Goal: Entertainment & Leisure: Consume media (video, audio)

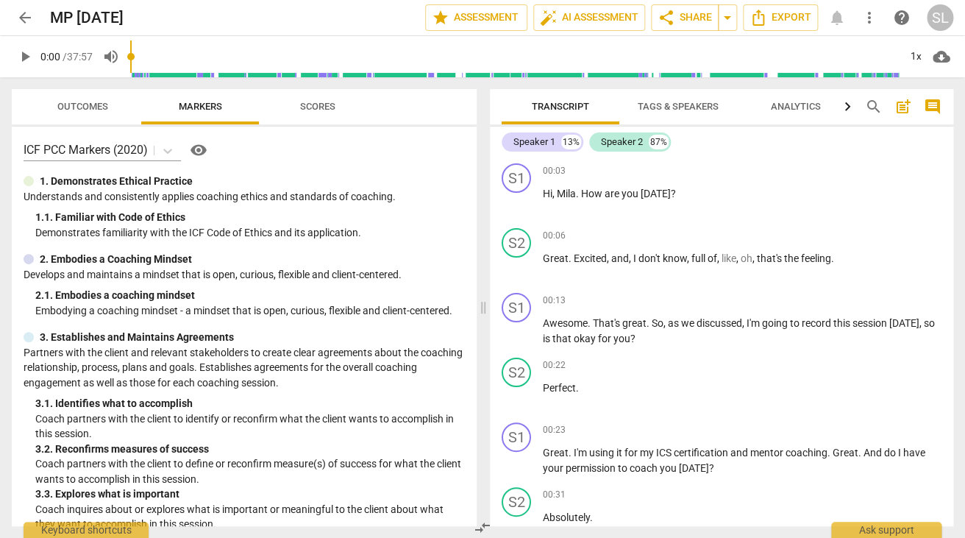
click at [26, 55] on span "play_arrow" at bounding box center [25, 57] width 18 height 18
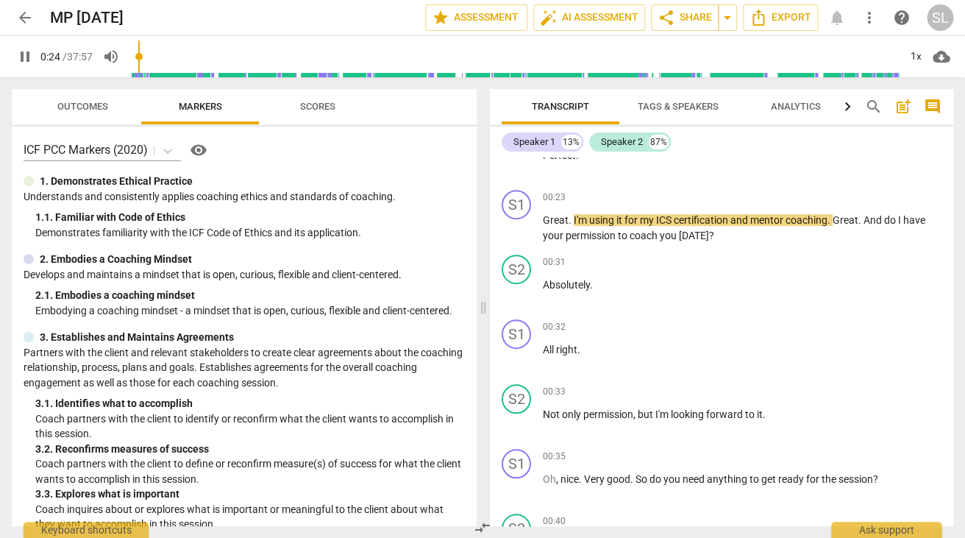
scroll to position [246, 0]
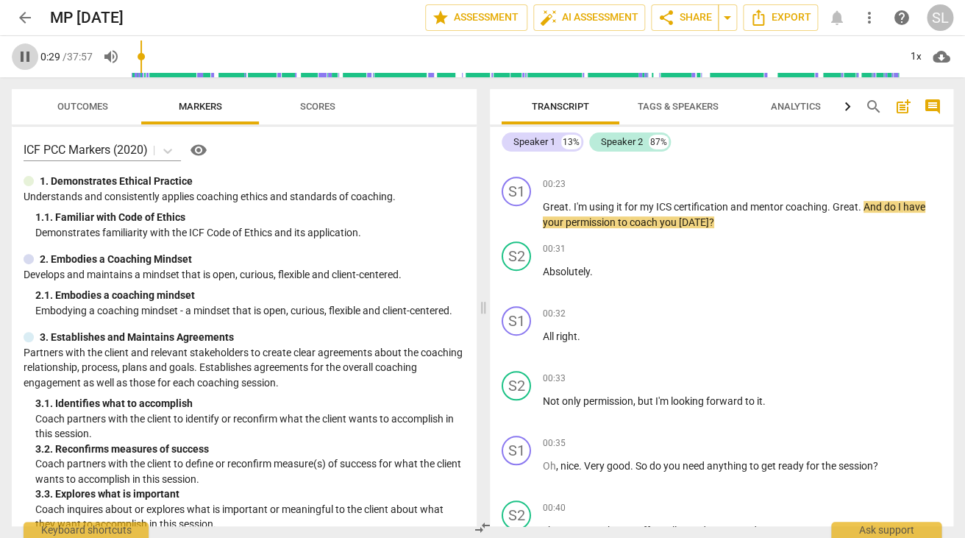
click at [26, 51] on span "pause" at bounding box center [25, 57] width 18 height 18
type input "30"
click at [672, 207] on span "ICS" at bounding box center [665, 207] width 18 height 12
click at [24, 52] on span "play_arrow" at bounding box center [25, 57] width 18 height 18
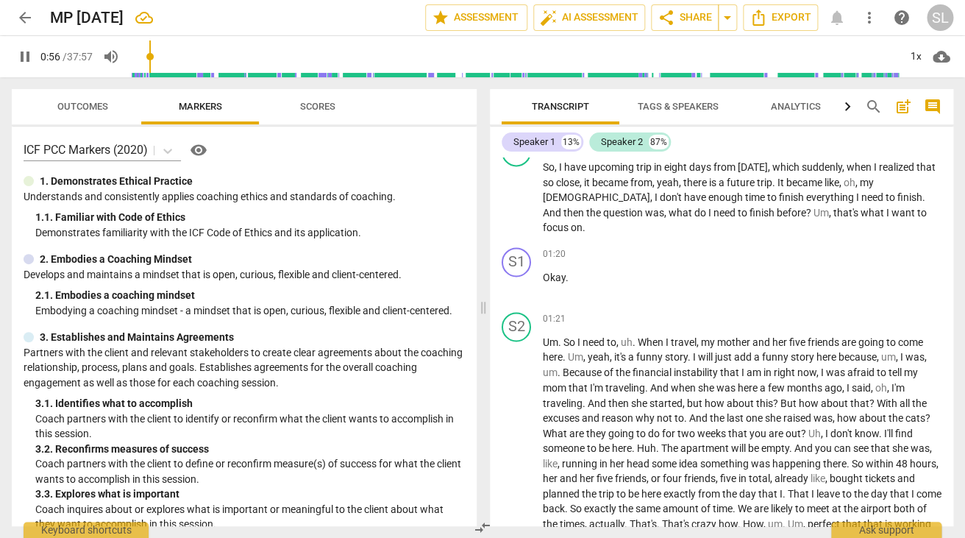
scroll to position [735, 0]
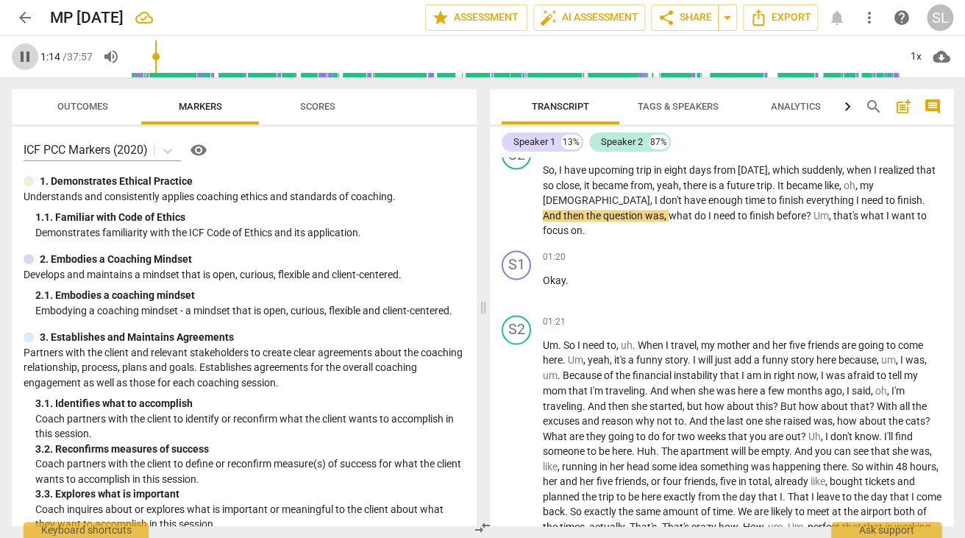
click at [24, 57] on span "pause" at bounding box center [25, 57] width 18 height 18
click at [26, 57] on span "play_arrow" at bounding box center [25, 57] width 18 height 18
click at [26, 57] on span "pause" at bounding box center [25, 57] width 18 height 18
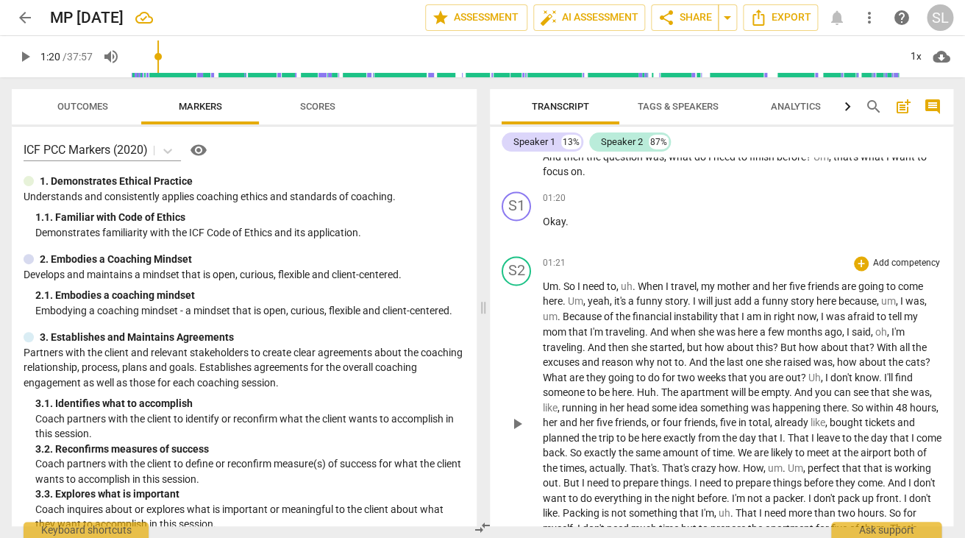
scroll to position [813, 0]
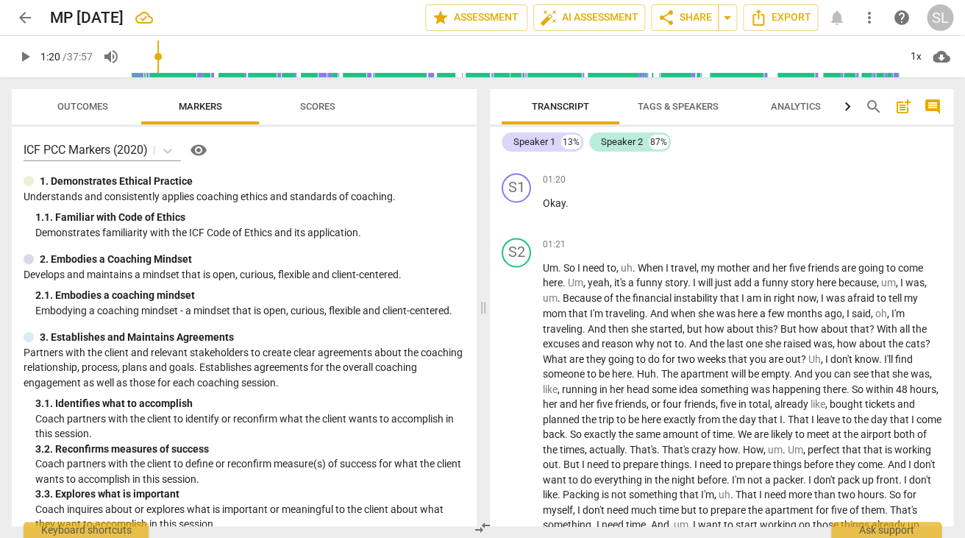
click at [26, 51] on span "play_arrow" at bounding box center [25, 57] width 18 height 18
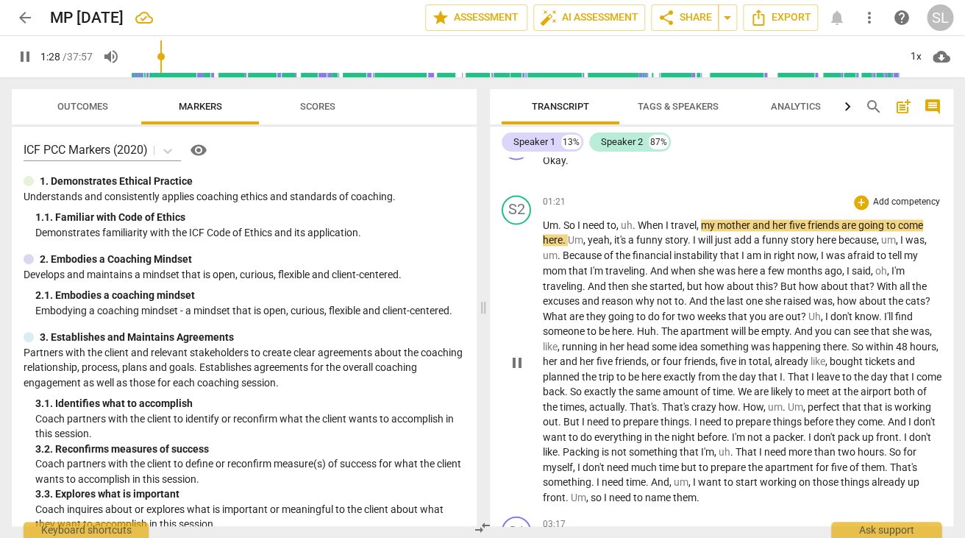
scroll to position [854, 0]
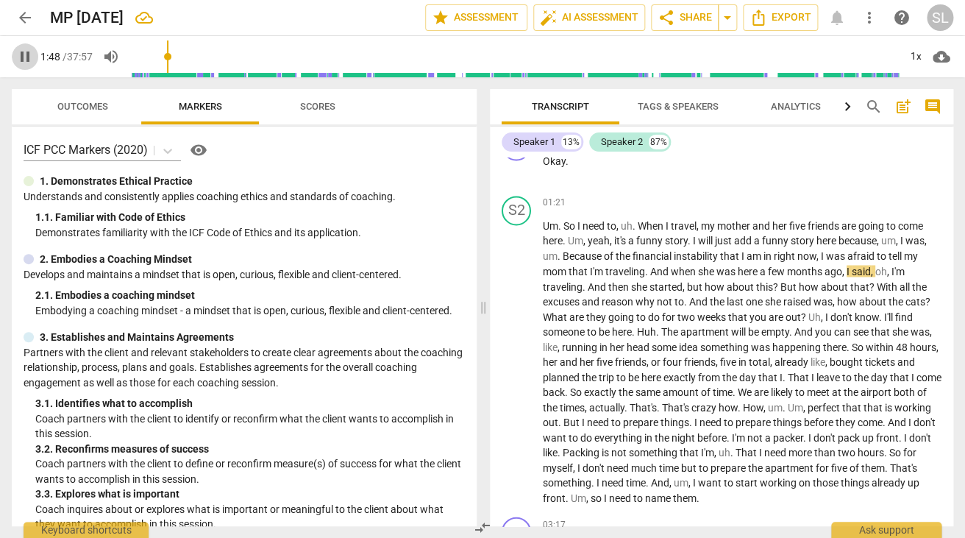
click at [23, 56] on span "pause" at bounding box center [25, 57] width 18 height 18
type input "109"
click at [821, 250] on span "," at bounding box center [818, 256] width 4 height 12
click at [25, 56] on span "play_arrow" at bounding box center [25, 57] width 18 height 18
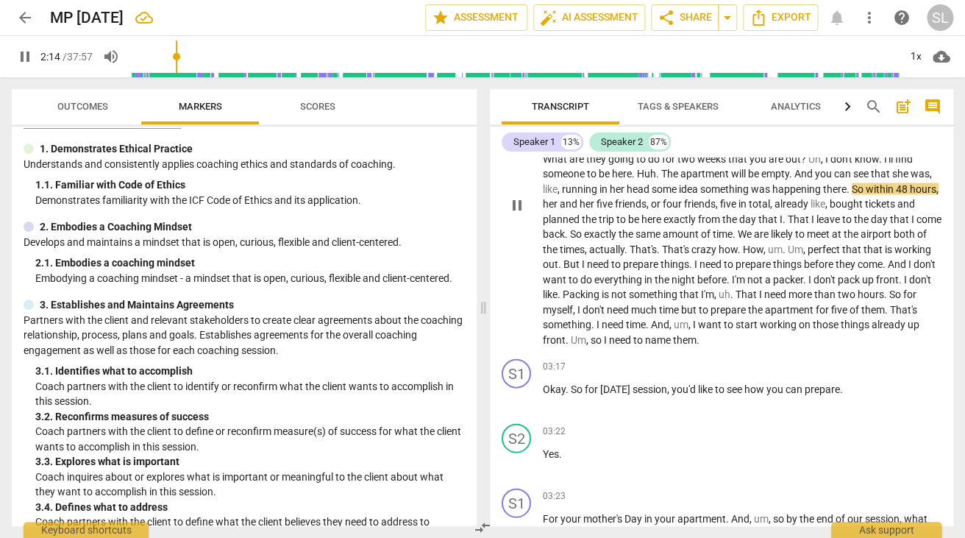
scroll to position [1021, 0]
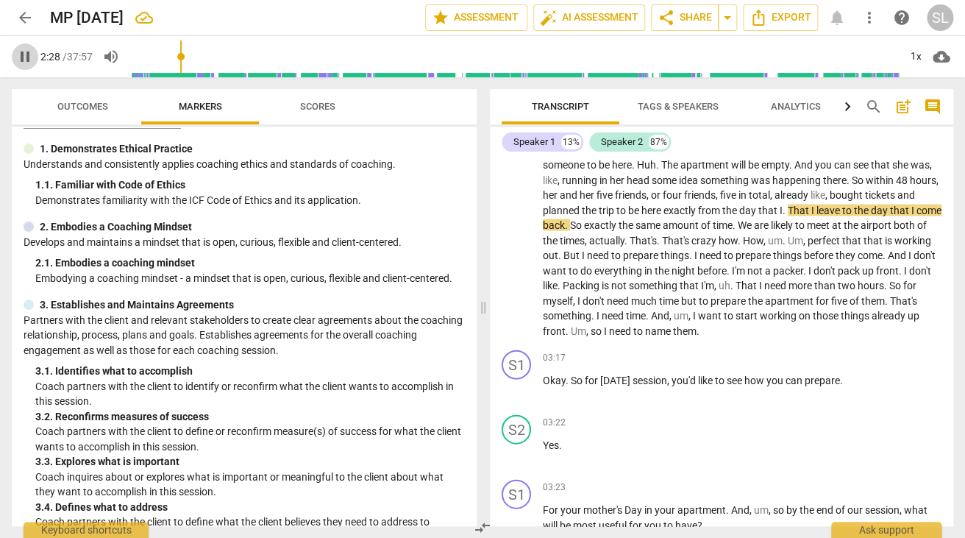
click at [25, 54] on span "pause" at bounding box center [25, 57] width 18 height 18
type input "149"
click at [788, 204] on span "." at bounding box center [784, 210] width 5 height 12
click at [27, 57] on span "play_arrow" at bounding box center [25, 57] width 18 height 18
click at [26, 57] on span "pause" at bounding box center [25, 57] width 18 height 18
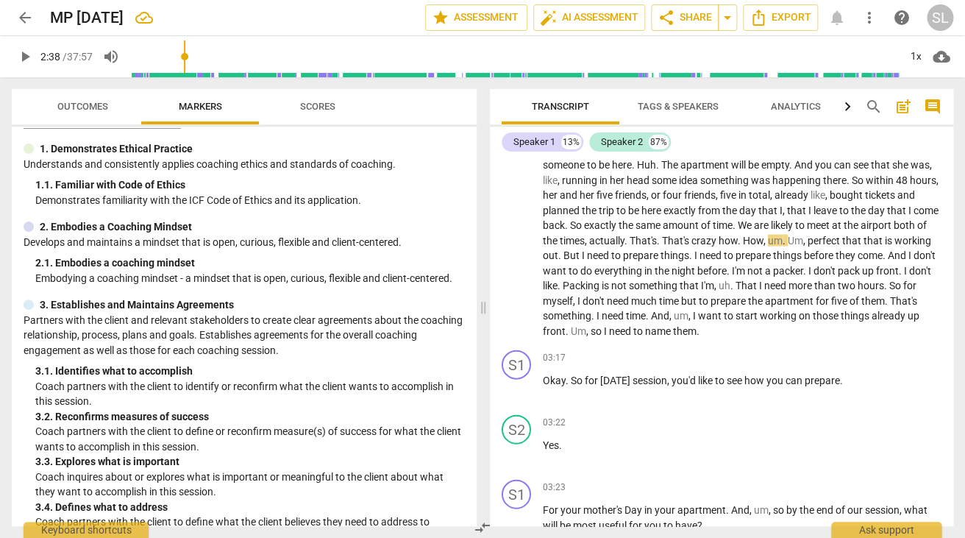
type input "159"
click at [589, 234] on span "," at bounding box center [587, 240] width 4 height 12
click at [23, 57] on span "play_arrow" at bounding box center [25, 57] width 18 height 18
click at [23, 57] on span "pause" at bounding box center [25, 57] width 18 height 18
click at [626, 234] on span "Actually" at bounding box center [608, 240] width 36 height 12
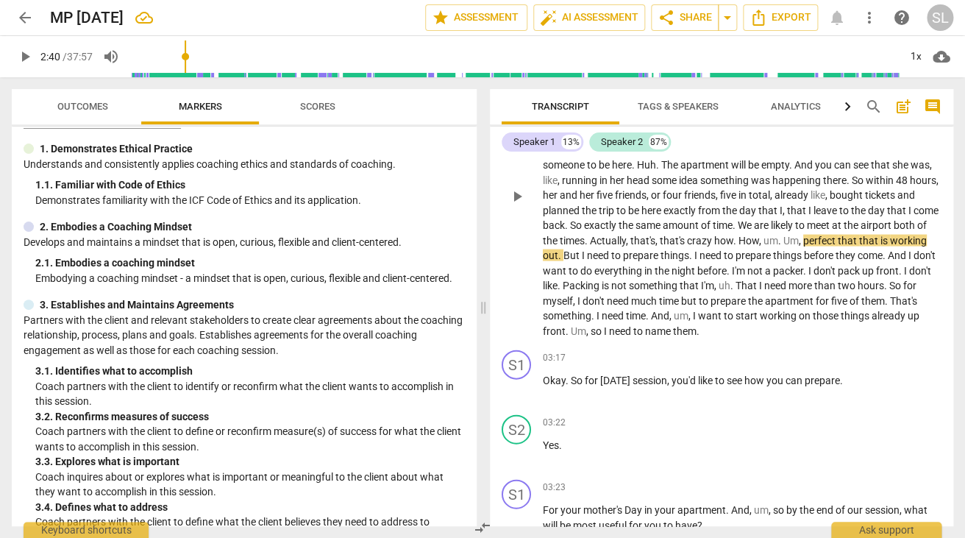
click at [626, 234] on span "Actually" at bounding box center [608, 240] width 36 height 12
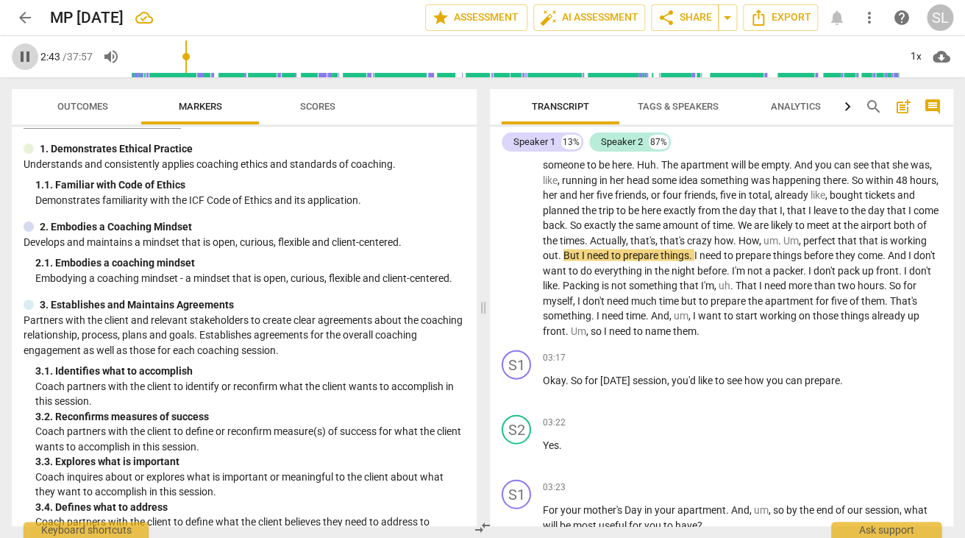
click at [26, 60] on span "pause" at bounding box center [25, 57] width 18 height 18
type input "163"
click at [759, 234] on span "How" at bounding box center [748, 240] width 21 height 12
click at [834, 234] on span "perfect" at bounding box center [816, 240] width 35 height 12
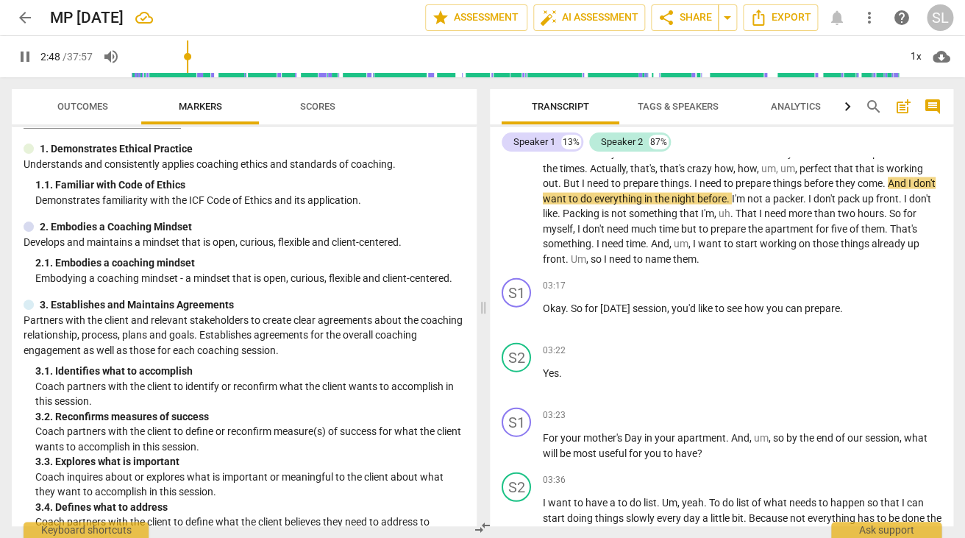
scroll to position [1094, 0]
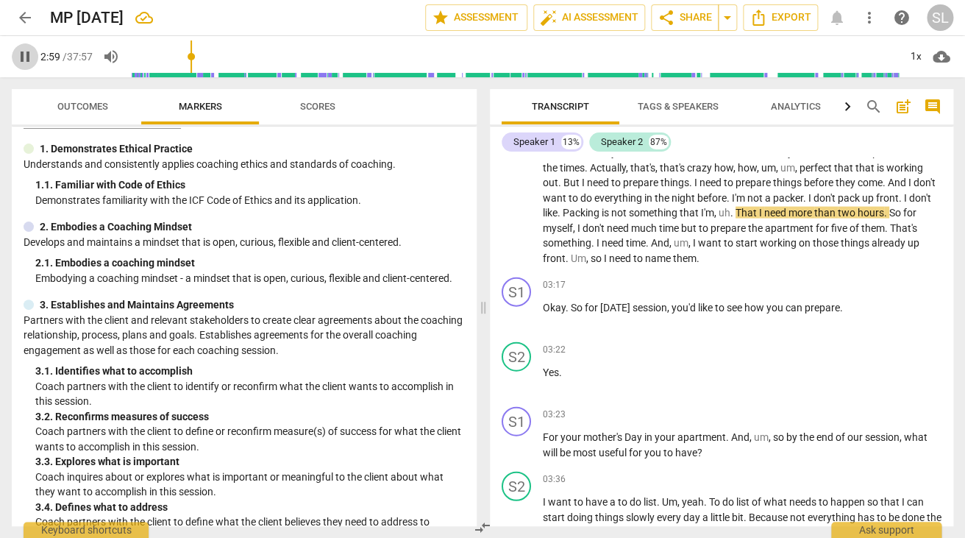
click at [21, 54] on span "pause" at bounding box center [25, 57] width 18 height 18
type input "180"
click at [563, 206] on span "." at bounding box center [559, 212] width 5 height 12
click at [876, 195] on span "front" at bounding box center [887, 197] width 23 height 12
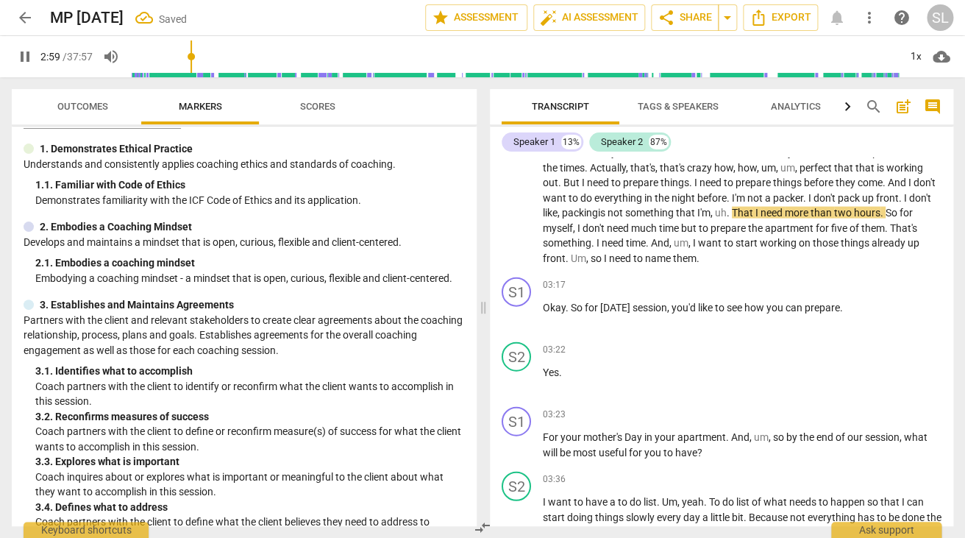
click at [876, 195] on span "front" at bounding box center [887, 197] width 23 height 12
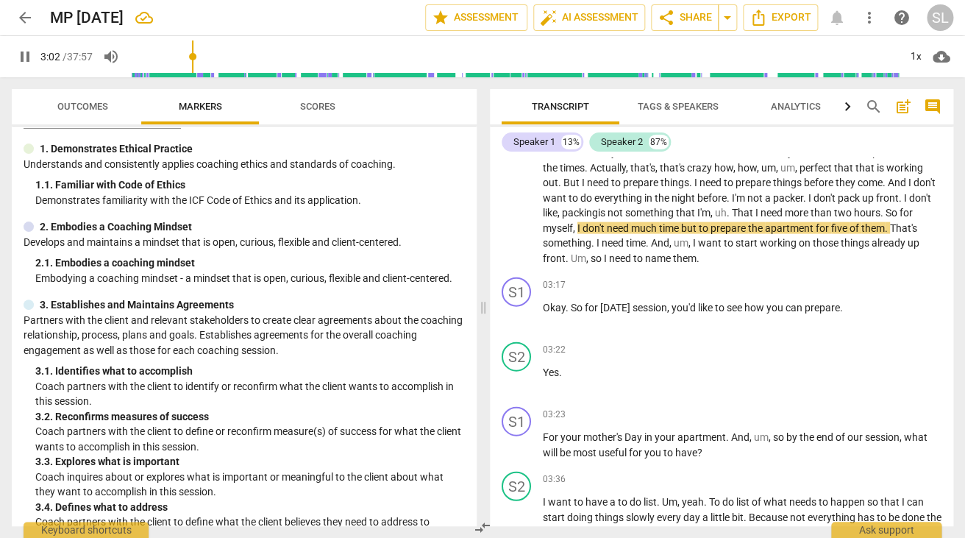
click at [29, 53] on span "pause" at bounding box center [25, 57] width 18 height 18
type input "182"
click at [562, 206] on span "," at bounding box center [559, 212] width 4 height 12
click at [876, 197] on span "front" at bounding box center [887, 197] width 23 height 12
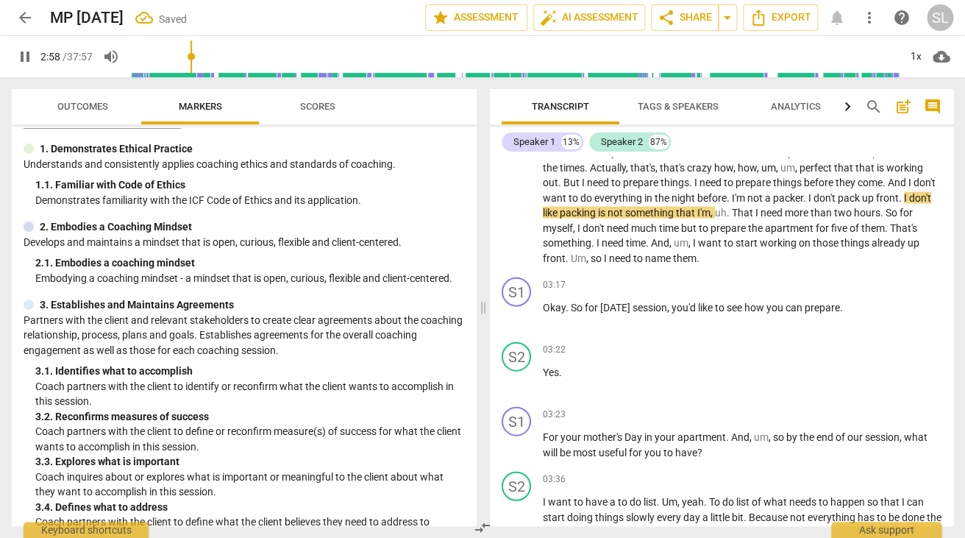
click at [909, 198] on span "don't" at bounding box center [920, 197] width 22 height 12
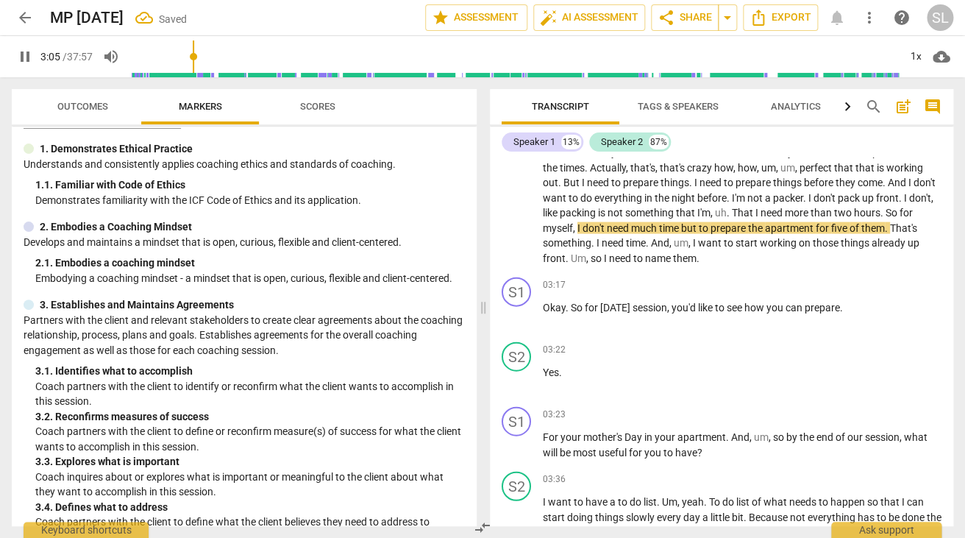
click at [607, 206] on span "is" at bounding box center [603, 212] width 10 height 12
click at [26, 57] on span "pause" at bounding box center [25, 57] width 18 height 18
type input "182"
click at [732, 206] on span "." at bounding box center [729, 212] width 5 height 12
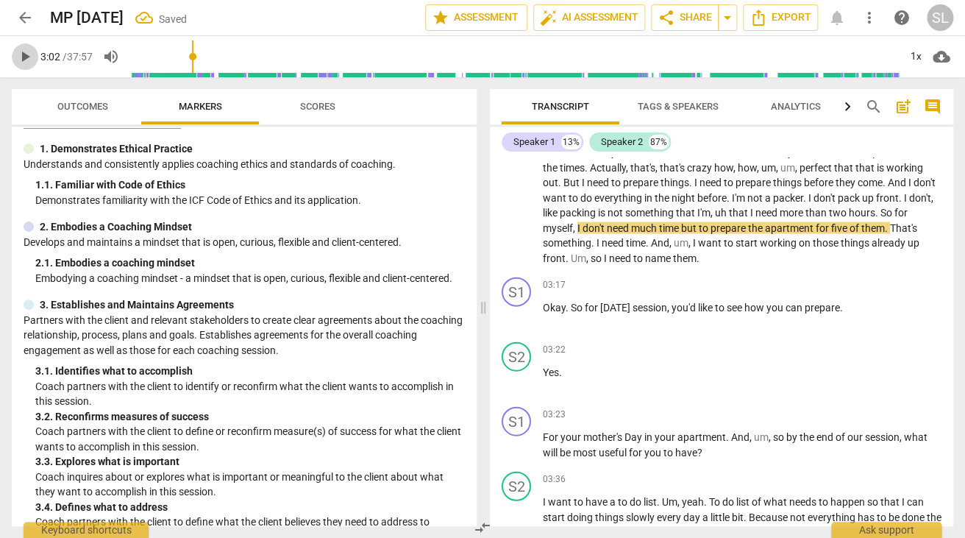
click at [23, 58] on span "play_arrow" at bounding box center [25, 57] width 18 height 18
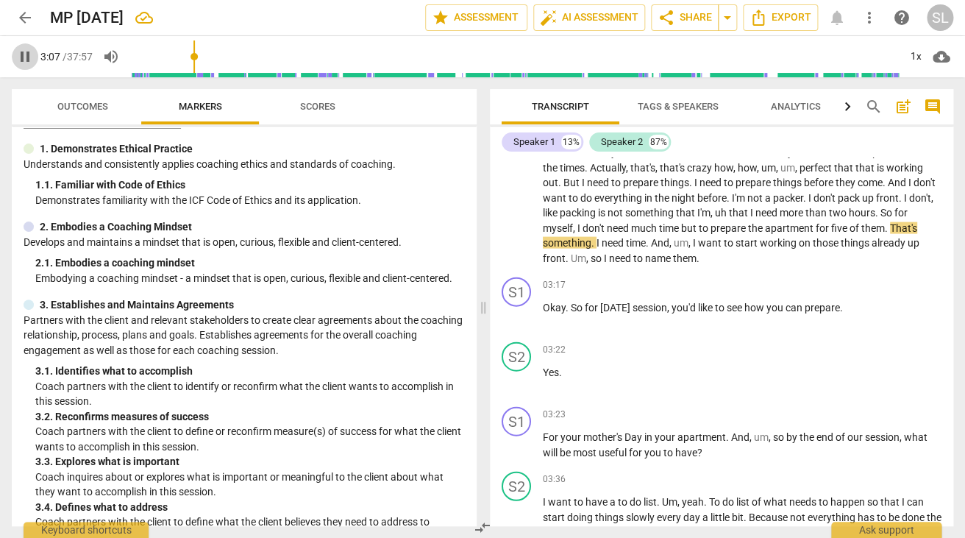
click at [25, 51] on span "pause" at bounding box center [25, 57] width 18 height 18
type input "188"
click at [681, 221] on span "time" at bounding box center [670, 227] width 22 height 12
click at [24, 57] on span "play_arrow" at bounding box center [25, 57] width 18 height 18
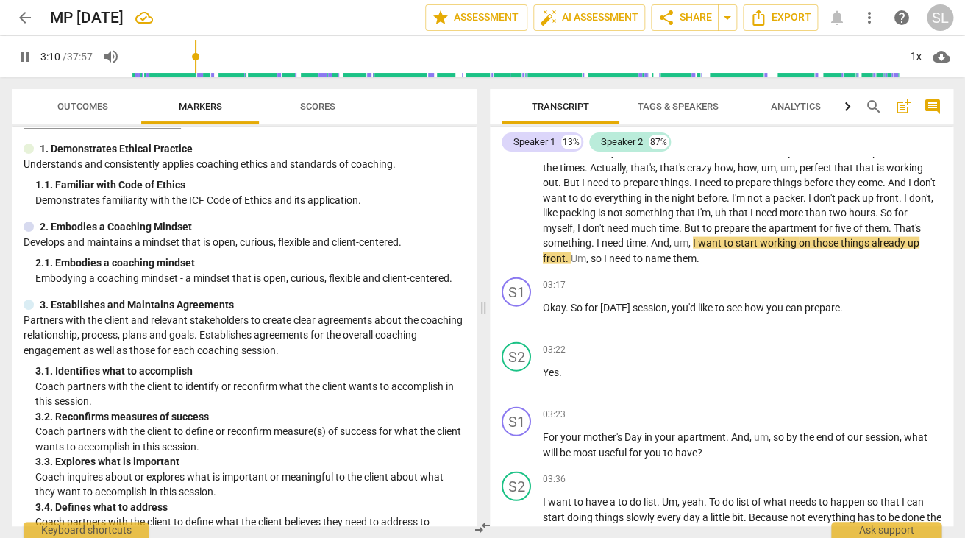
click at [752, 221] on span "prepare" at bounding box center [733, 227] width 38 height 12
click at [30, 57] on span "pause" at bounding box center [25, 57] width 18 height 18
type input "194"
click at [596, 236] on span "." at bounding box center [593, 242] width 5 height 12
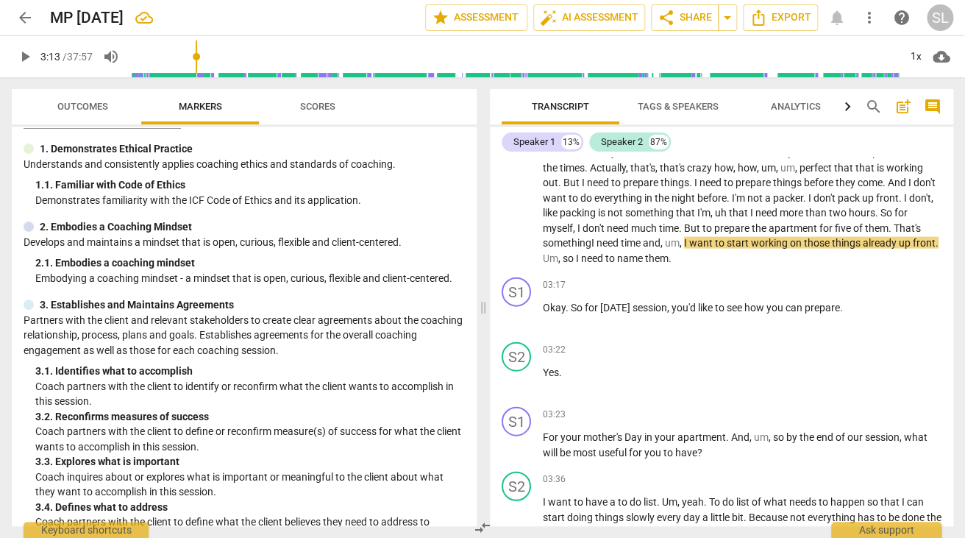
click at [819, 221] on span "apartment" at bounding box center [793, 227] width 51 height 12
click at [24, 57] on span "pause" at bounding box center [25, 57] width 18 height 18
type input "192"
click at [929, 211] on p "Um . So I need to , uh . When I travel , my mother and her five friends are goi…" at bounding box center [742, 122] width 399 height 287
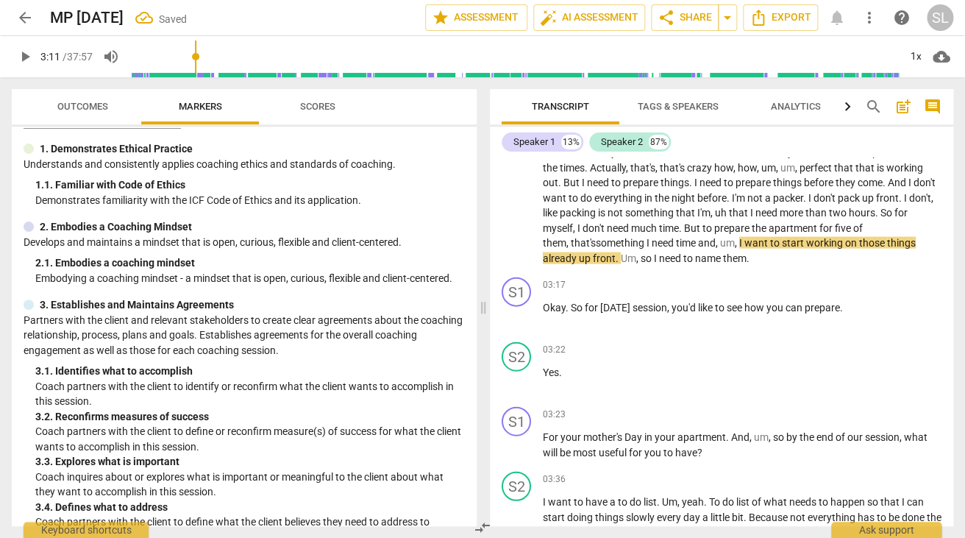
click at [27, 57] on span "play_arrow" at bounding box center [25, 57] width 18 height 18
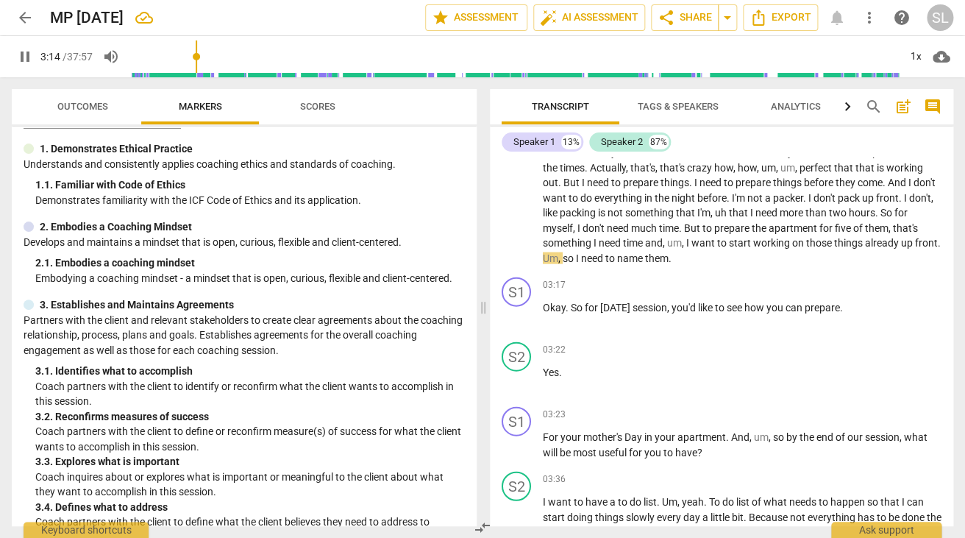
click at [659, 221] on span "much" at bounding box center [645, 227] width 28 height 12
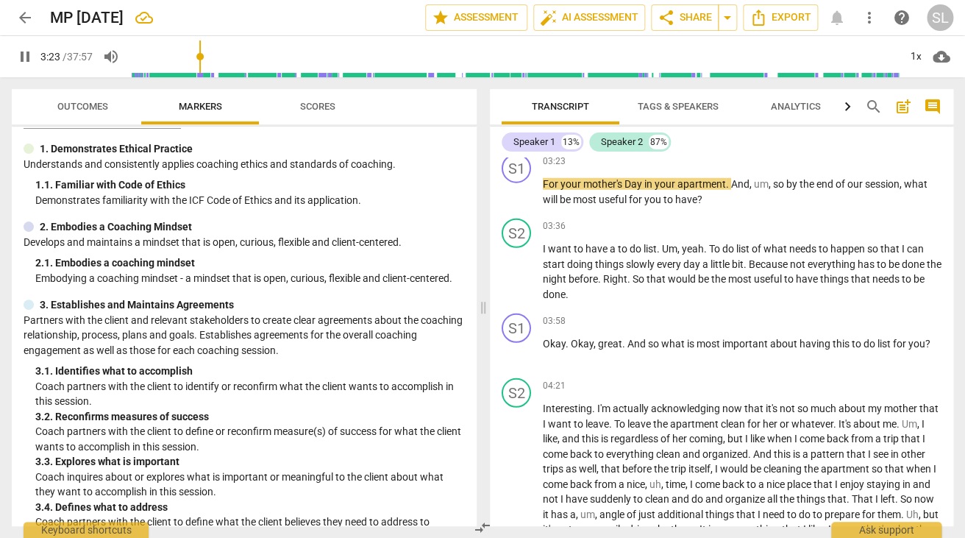
scroll to position [1346, 0]
click at [26, 56] on span "pause" at bounding box center [25, 57] width 18 height 18
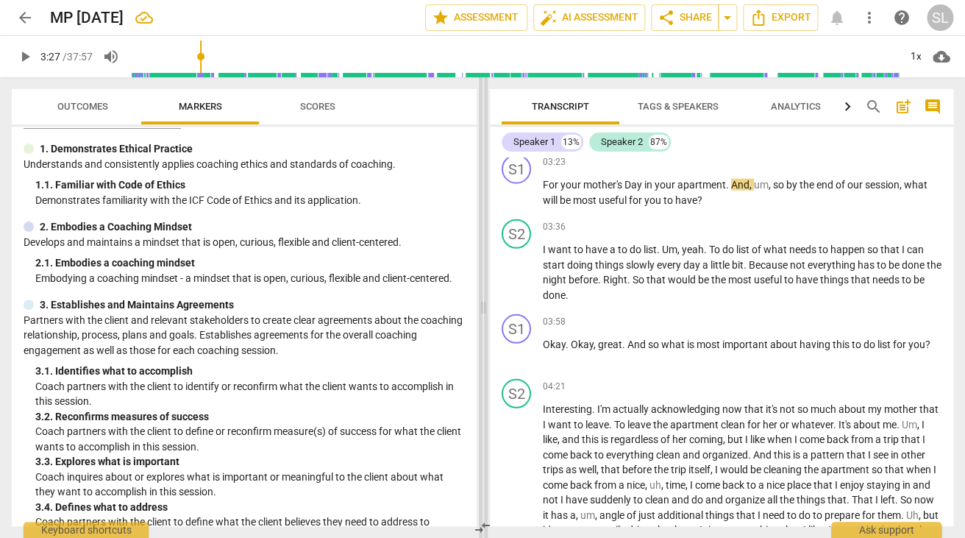
type input "207"
click at [631, 179] on span "Day" at bounding box center [634, 185] width 20 height 12
click at [24, 57] on span "play_arrow" at bounding box center [25, 57] width 18 height 18
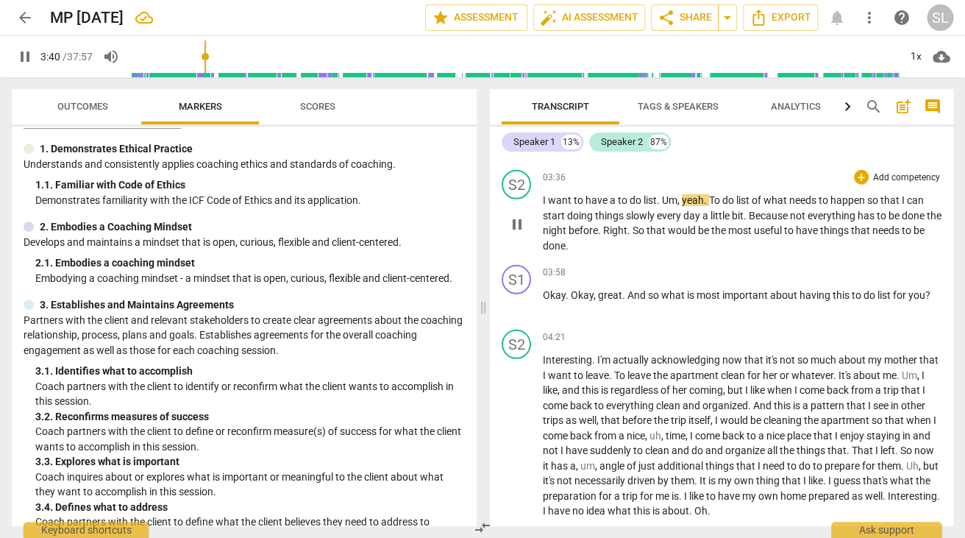
scroll to position [1402, 0]
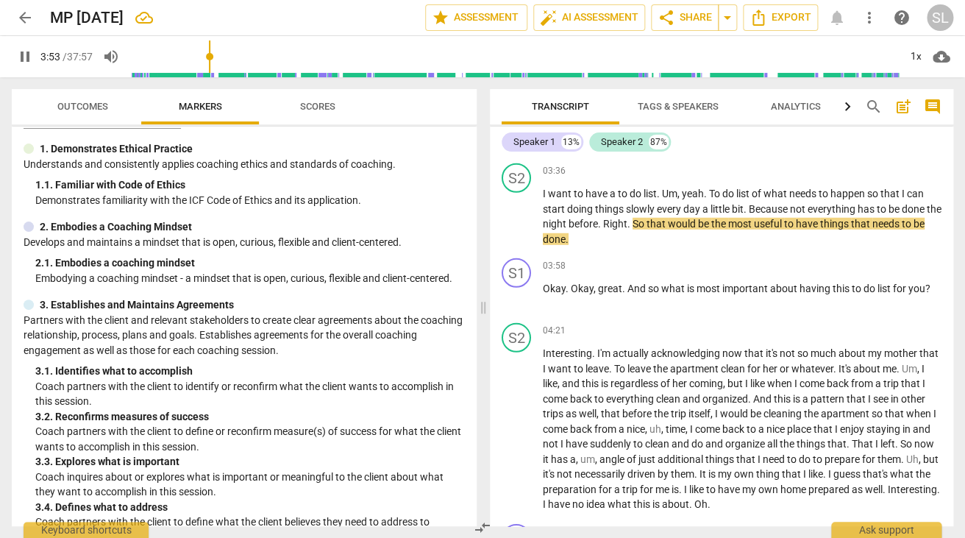
click at [22, 54] on span "pause" at bounding box center [25, 57] width 18 height 18
type input "234"
click at [603, 218] on span "." at bounding box center [600, 224] width 5 height 12
click at [597, 218] on span "before," at bounding box center [584, 224] width 32 height 12
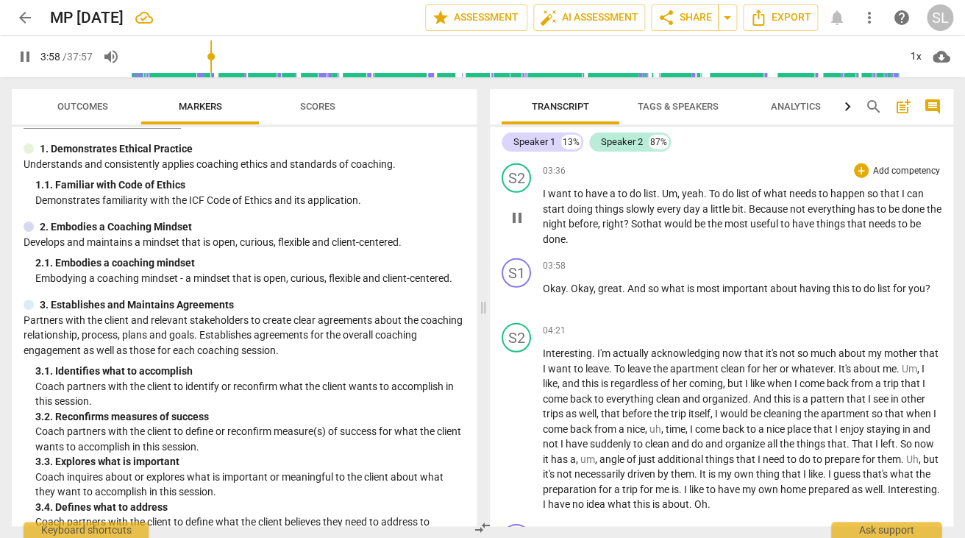
click at [568, 218] on span "night" at bounding box center [556, 224] width 26 height 12
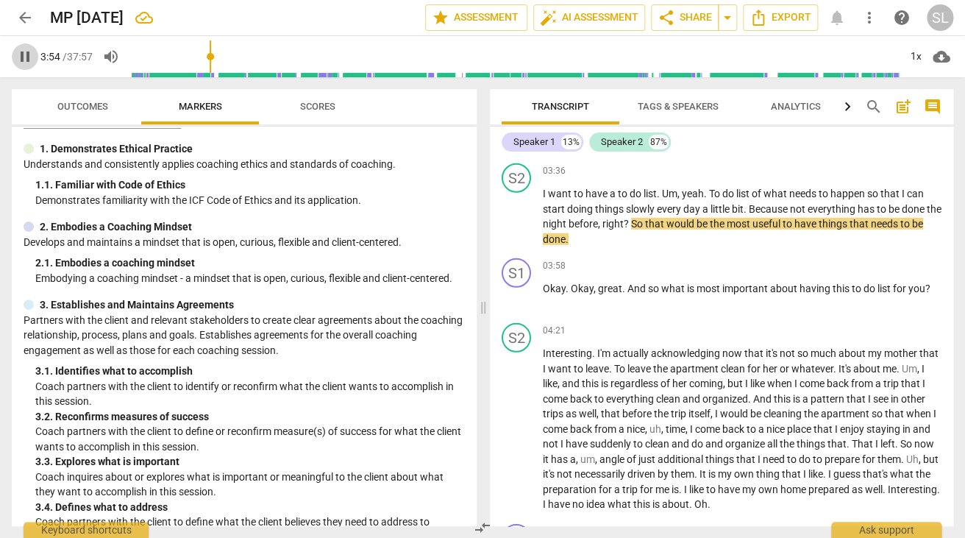
click at [26, 57] on span "pause" at bounding box center [25, 57] width 18 height 18
type input "235"
click at [645, 218] on span "So" at bounding box center [638, 224] width 14 height 12
click at [624, 218] on span "right" at bounding box center [612, 224] width 21 height 12
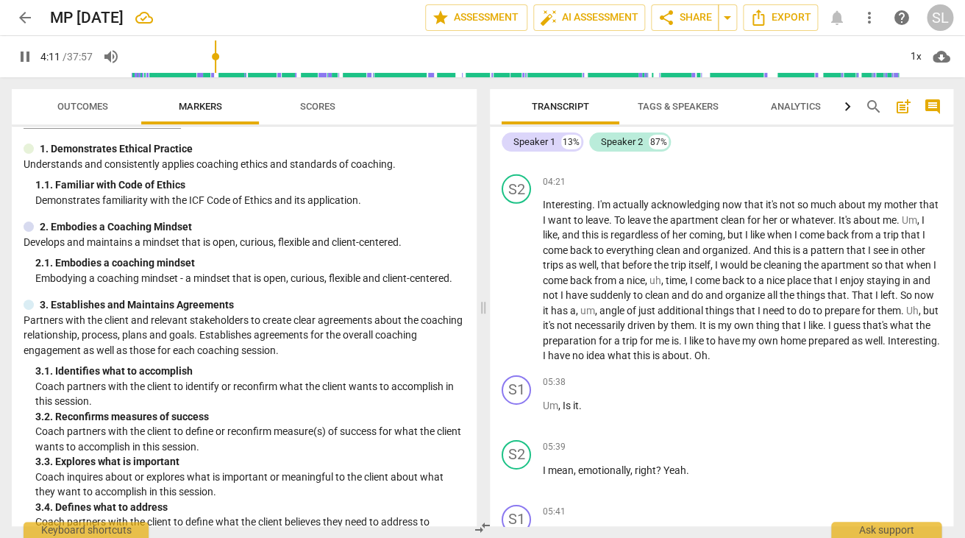
scroll to position [1552, 0]
click at [24, 62] on span "pause" at bounding box center [25, 57] width 18 height 18
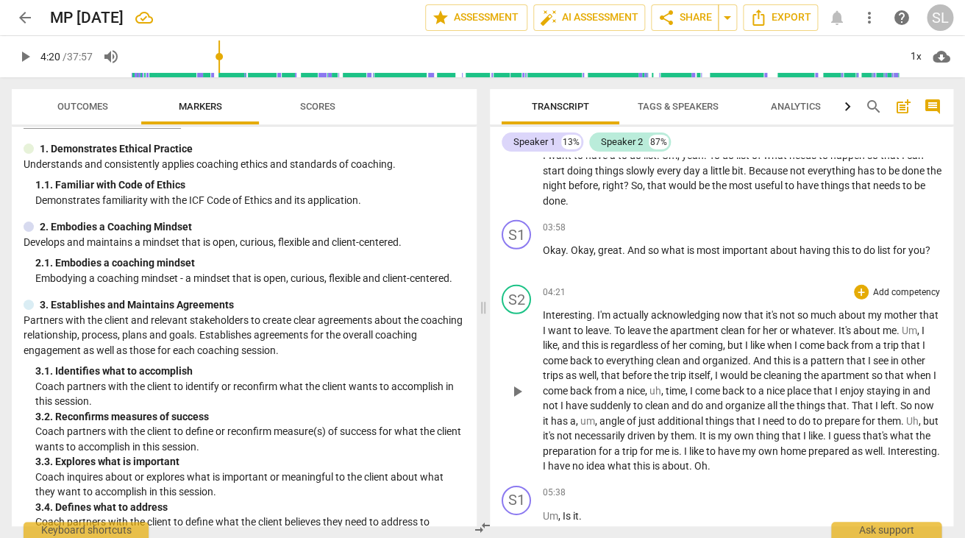
scroll to position [1441, 0]
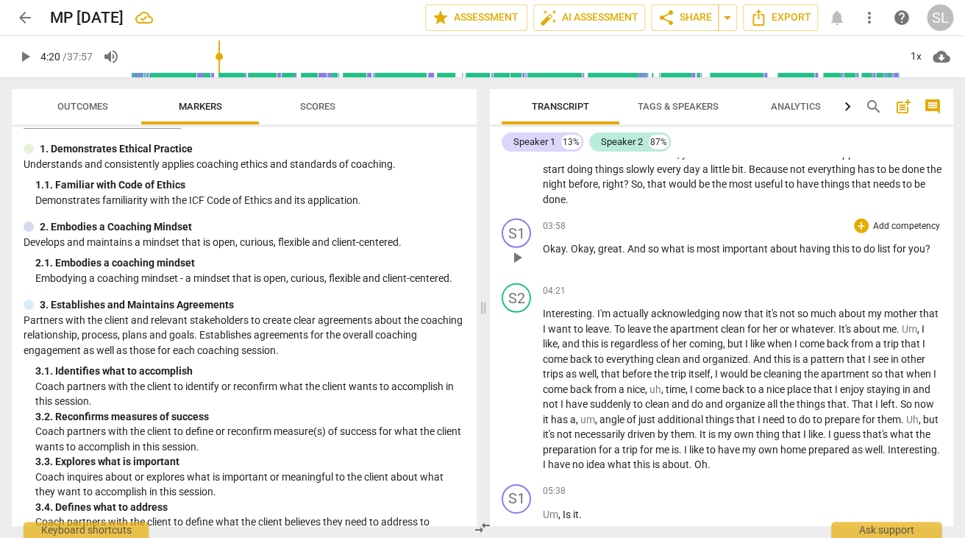
click at [884, 243] on span "list" at bounding box center [884, 249] width 15 height 12
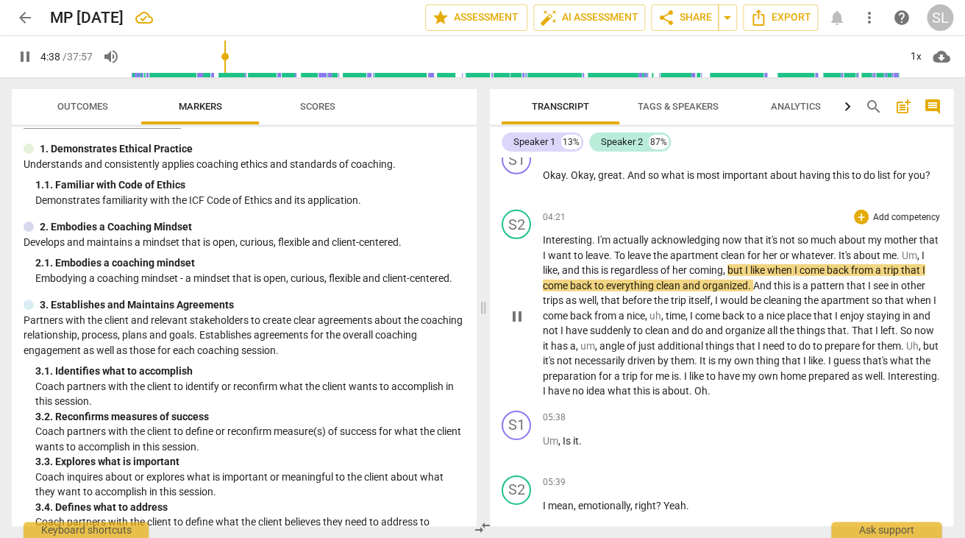
scroll to position [1519, 0]
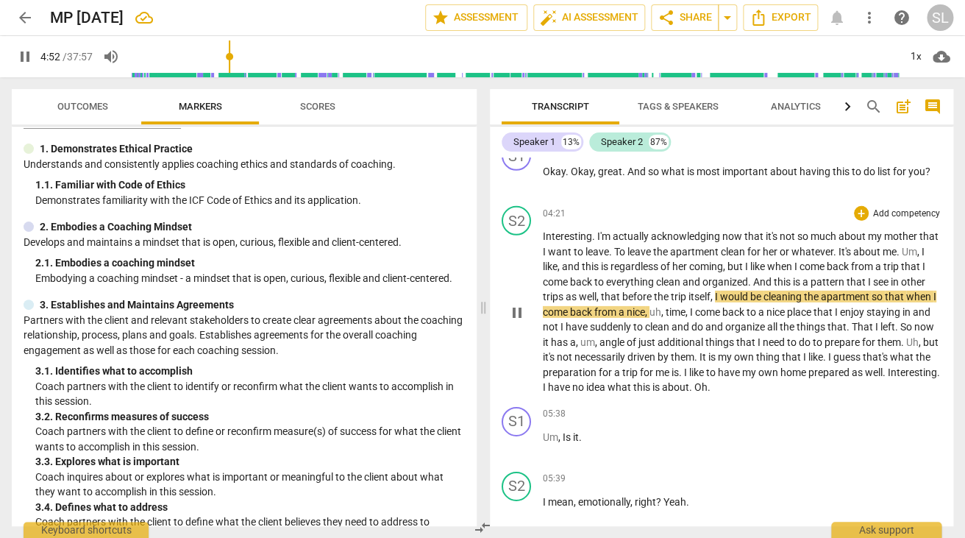
click at [843, 276] on span "pattern" at bounding box center [828, 282] width 36 height 12
click at [715, 290] on span "," at bounding box center [712, 296] width 4 height 12
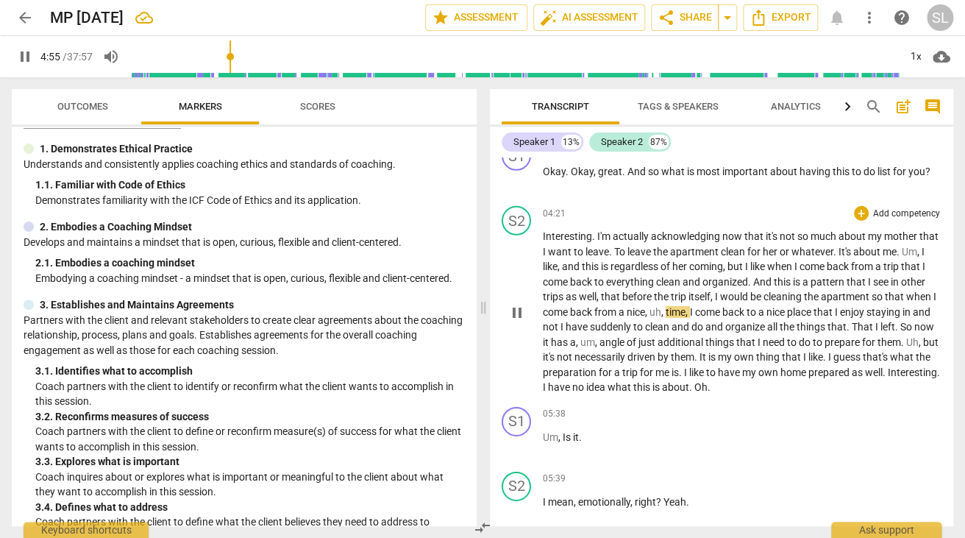
type input "296"
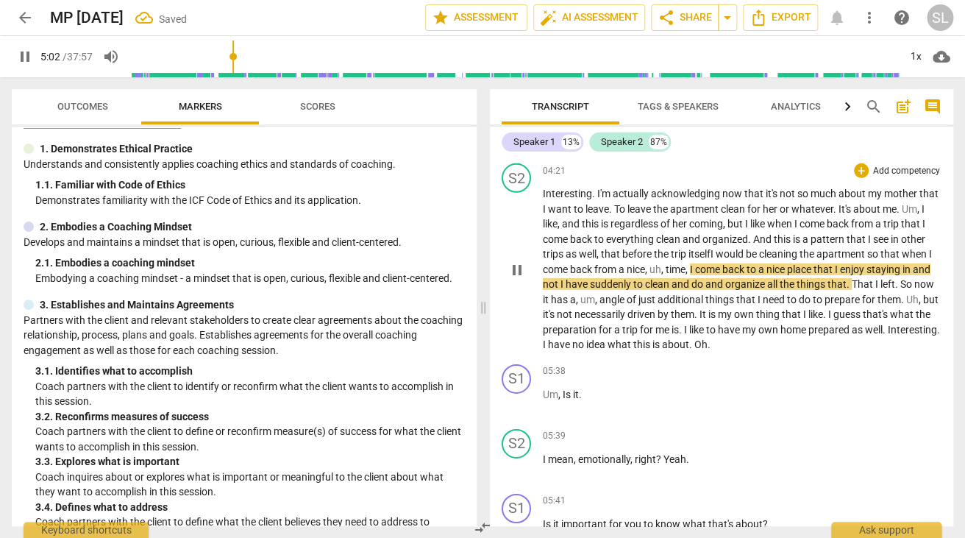
scroll to position [1570, 0]
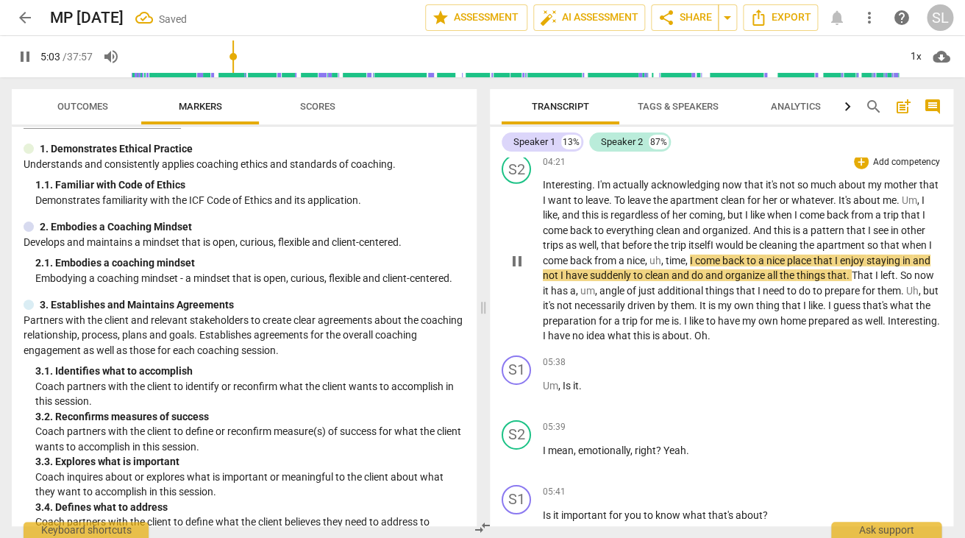
click at [698, 243] on p "Interesting . I'm actually acknowledging now that it's not so much about my mot…" at bounding box center [742, 260] width 399 height 166
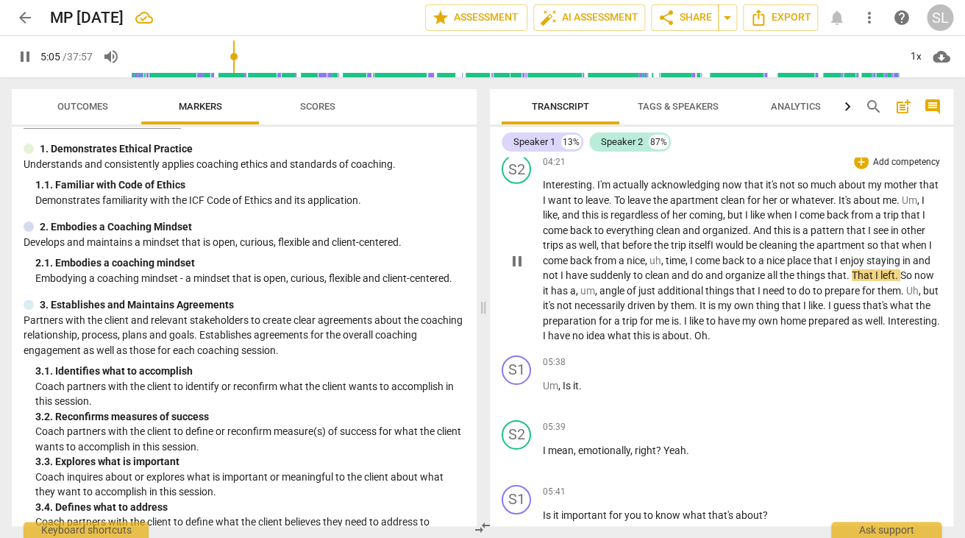
click at [682, 254] on span "time" at bounding box center [675, 260] width 20 height 12
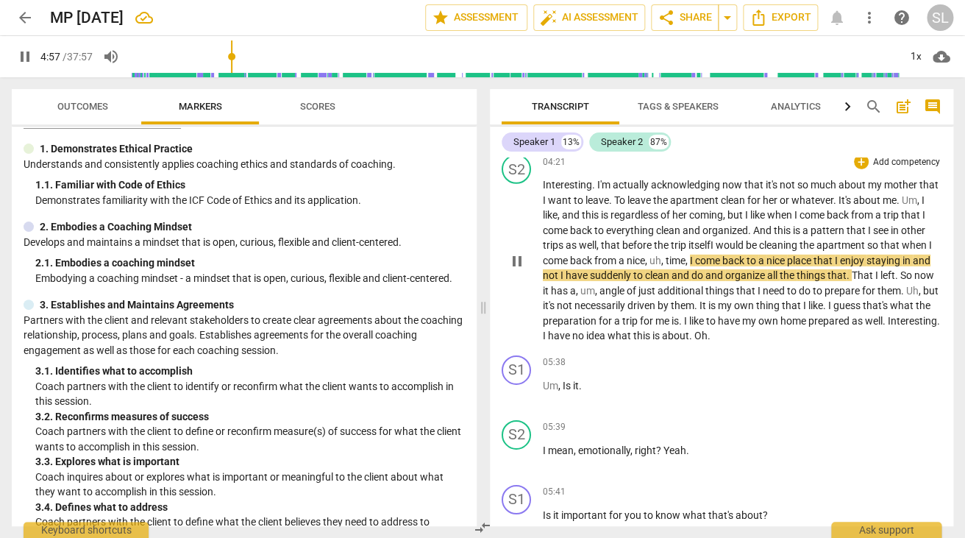
click at [758, 224] on span "And" at bounding box center [763, 230] width 21 height 12
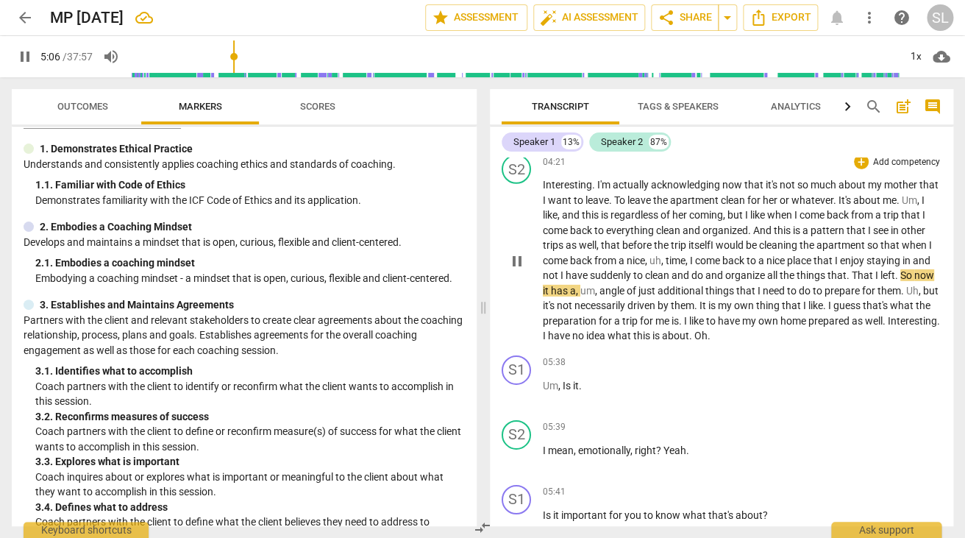
click at [765, 224] on span "And" at bounding box center [763, 230] width 21 height 12
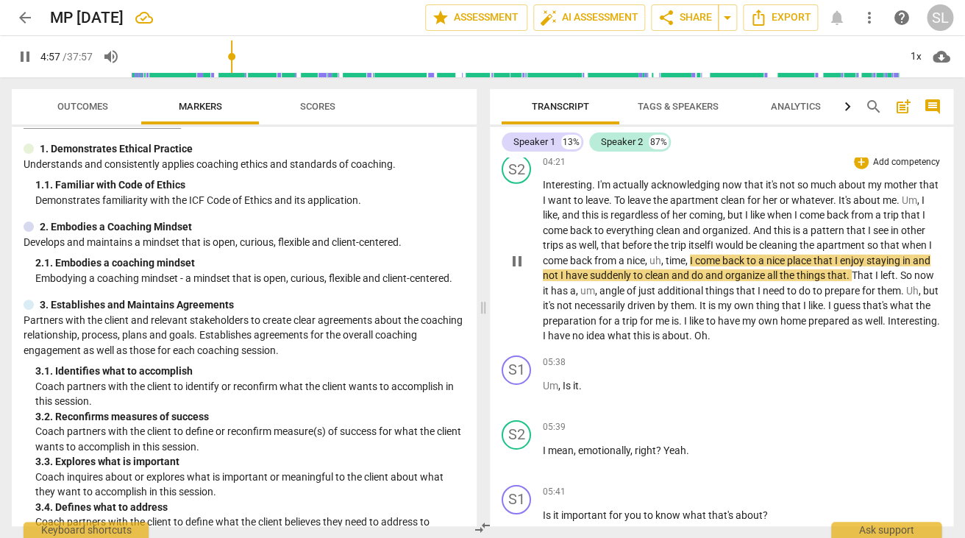
click at [743, 239] on span "would" at bounding box center [730, 245] width 30 height 12
click at [918, 239] on span "when" at bounding box center [915, 245] width 27 height 12
click at [31, 54] on span "pause" at bounding box center [25, 57] width 18 height 18
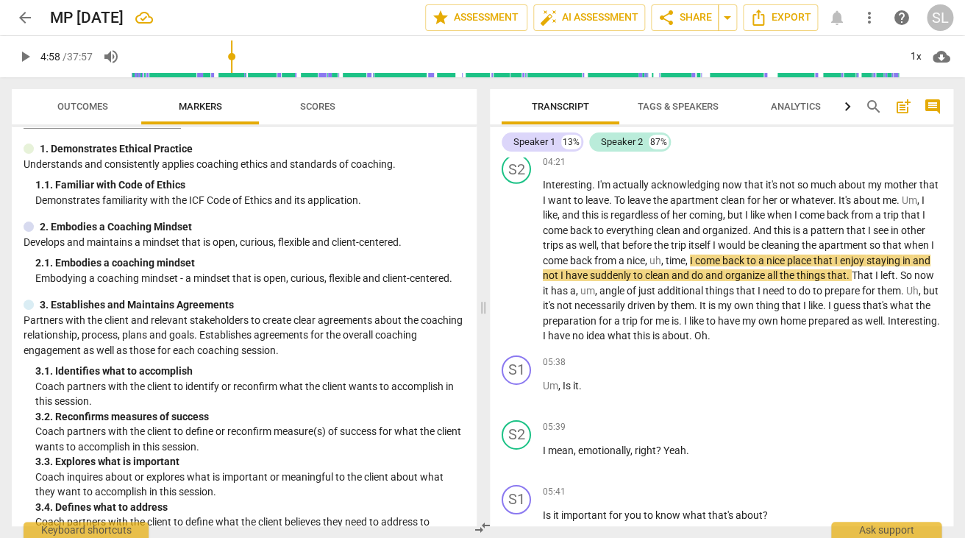
type input "298"
click at [665, 254] on span "," at bounding box center [663, 260] width 4 height 12
click at [23, 54] on span "play_arrow" at bounding box center [25, 57] width 18 height 18
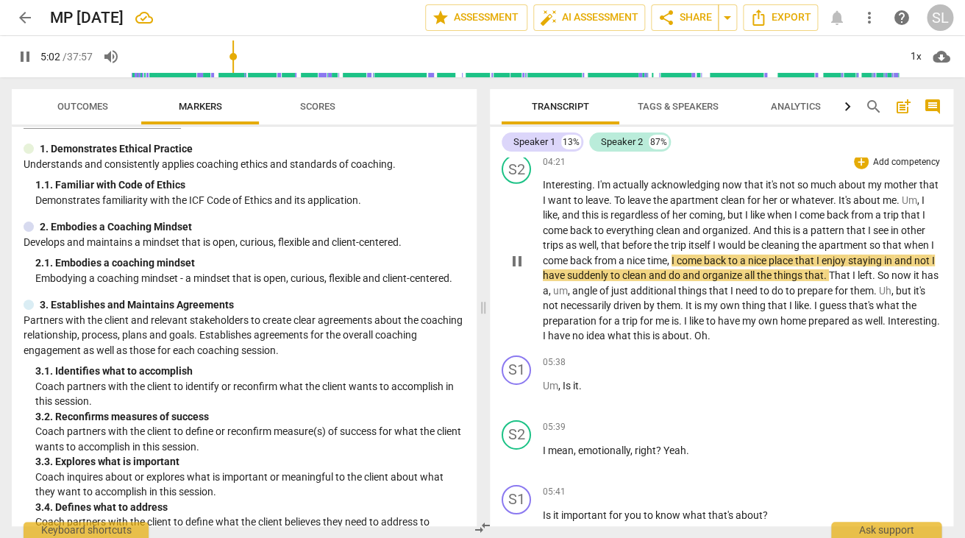
click at [811, 254] on span "that" at bounding box center [805, 260] width 21 height 12
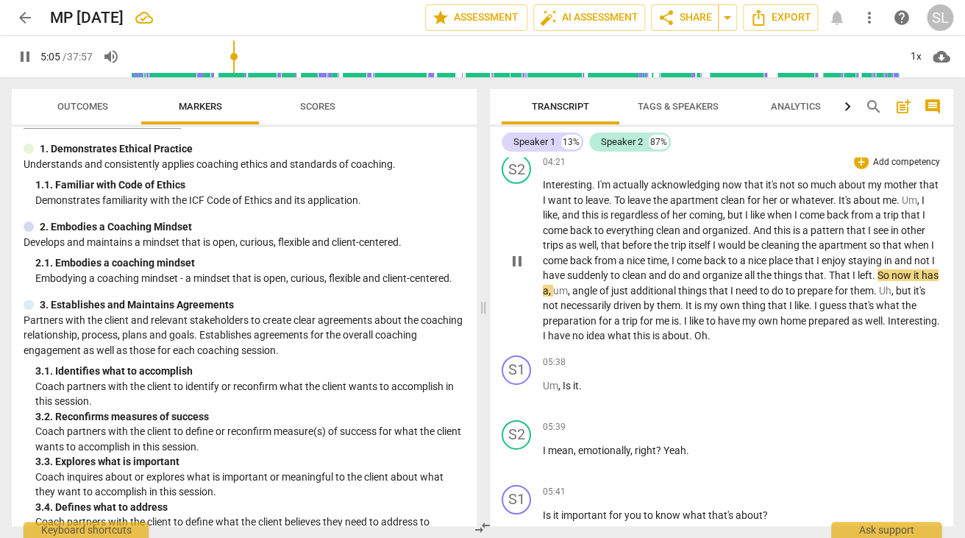
click at [809, 254] on span "that" at bounding box center [805, 260] width 21 height 12
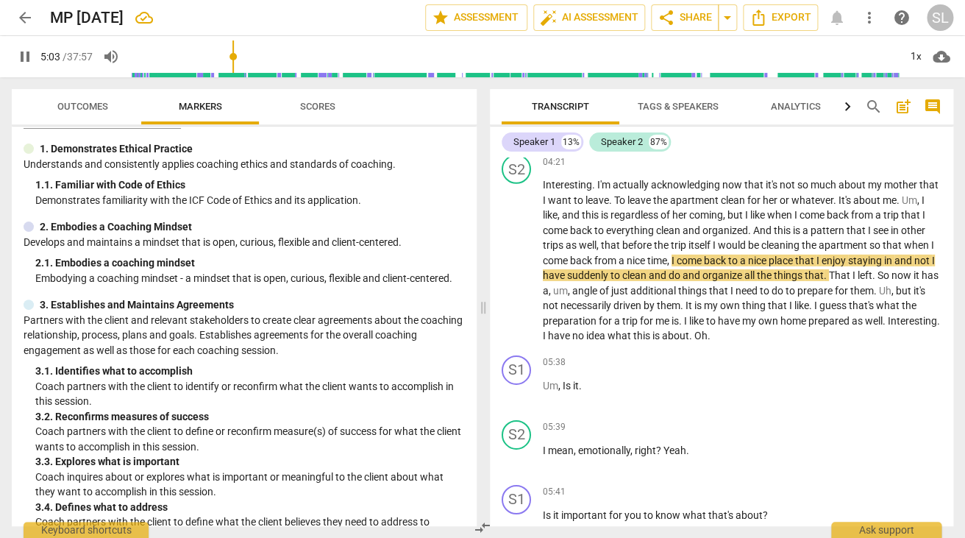
click at [24, 58] on span "pause" at bounding box center [25, 57] width 18 height 18
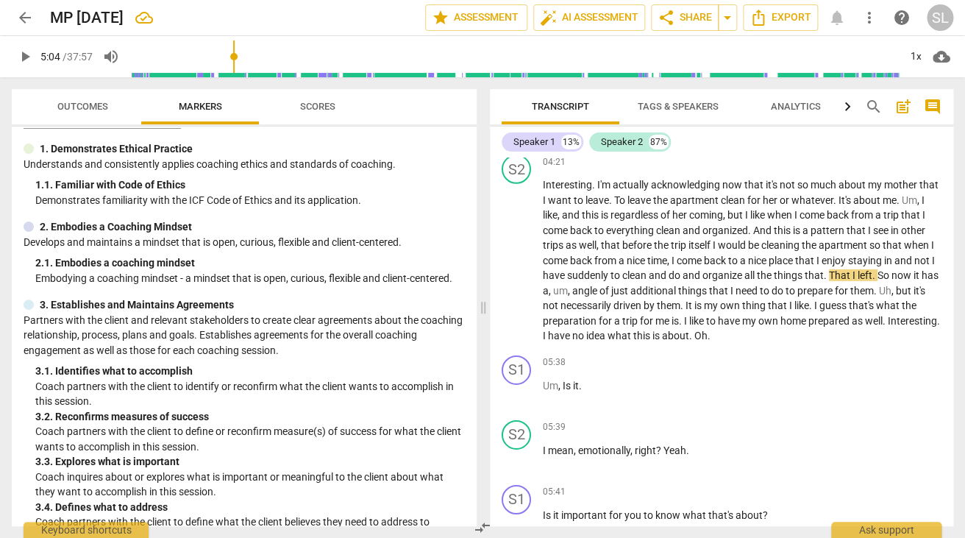
type input "304"
click at [894, 254] on span "in" at bounding box center [889, 260] width 10 height 12
click at [867, 254] on span "staying" at bounding box center [866, 260] width 36 height 12
click at [21, 56] on span "pause" at bounding box center [25, 57] width 18 height 18
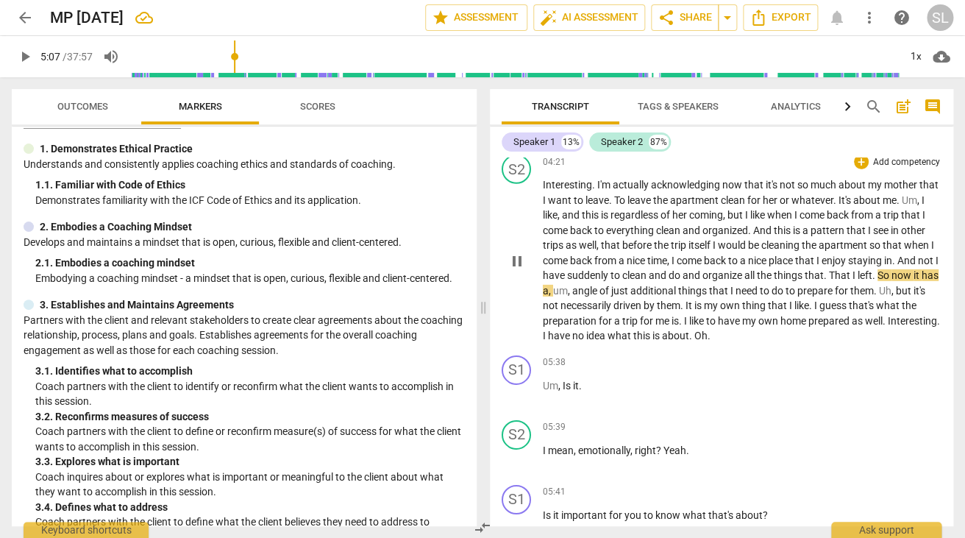
type input "308"
click at [829, 269] on span "." at bounding box center [826, 275] width 5 height 12
click at [768, 269] on span "the" at bounding box center [765, 275] width 17 height 12
click at [22, 61] on span "pause" at bounding box center [25, 57] width 18 height 18
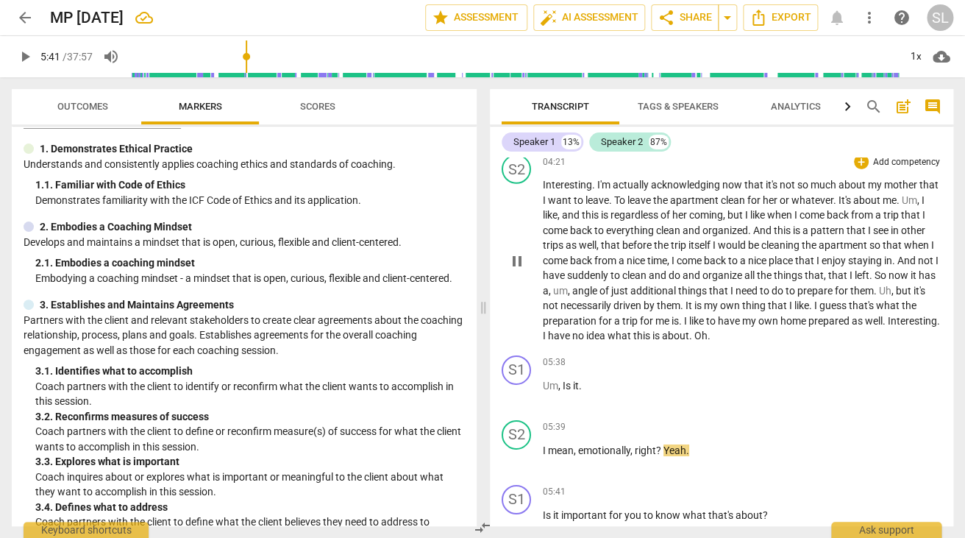
type input "341"
click at [766, 324] on p "Interesting . I'm actually acknowledging now that it's not so much about my mot…" at bounding box center [742, 260] width 399 height 166
click at [689, 329] on span "about" at bounding box center [675, 335] width 27 height 12
click at [25, 55] on span "pause" at bounding box center [25, 57] width 18 height 18
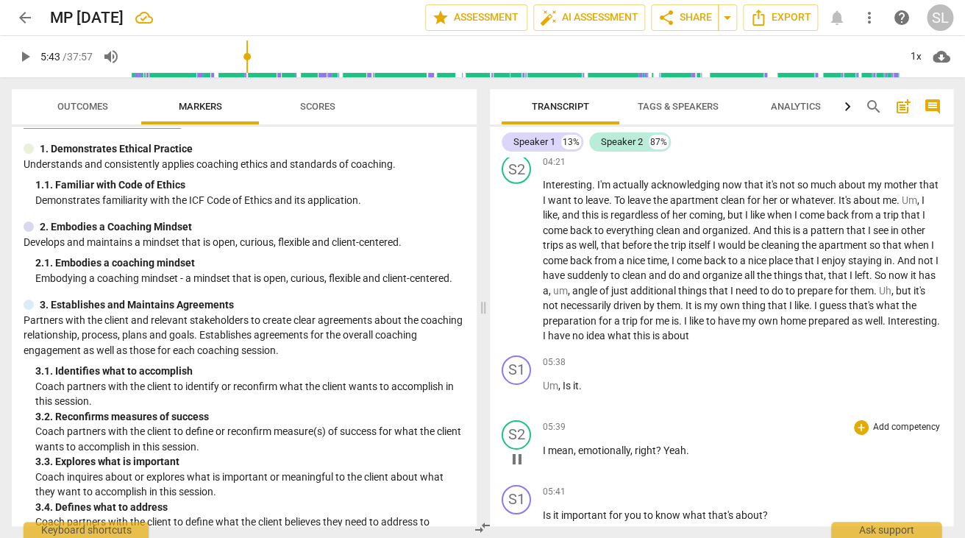
type input "344"
click at [543, 509] on span "Is" at bounding box center [548, 515] width 10 height 12
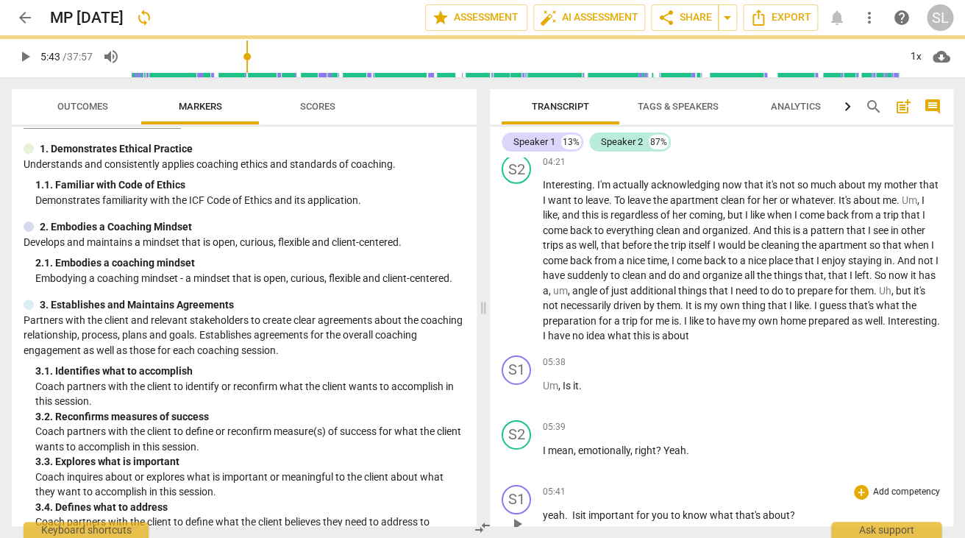
click at [549, 509] on span "yeah. Is" at bounding box center [562, 515] width 38 height 12
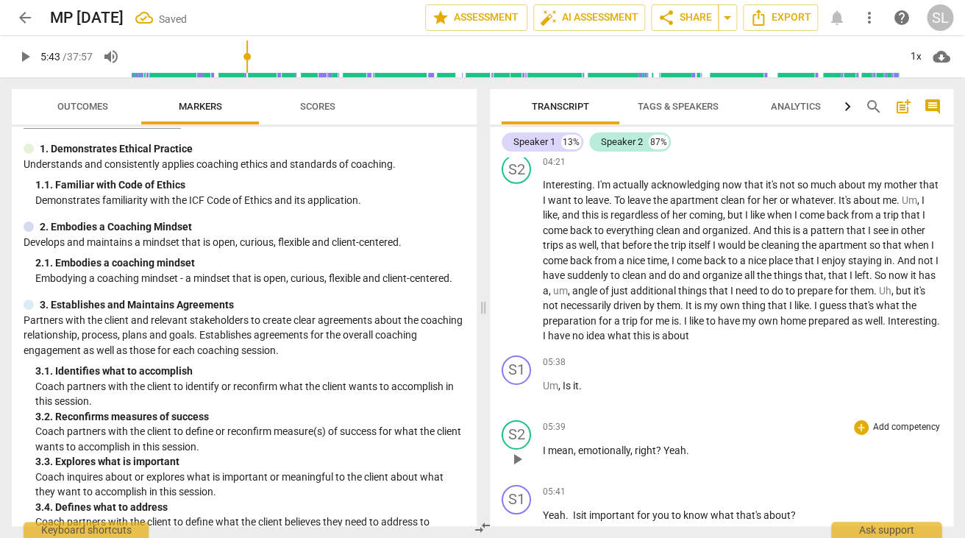
click at [699, 443] on p "I mean , emotionally , right ? Yeah ." at bounding box center [742, 450] width 399 height 15
click at [560, 444] on span "mean" at bounding box center [561, 450] width 26 height 12
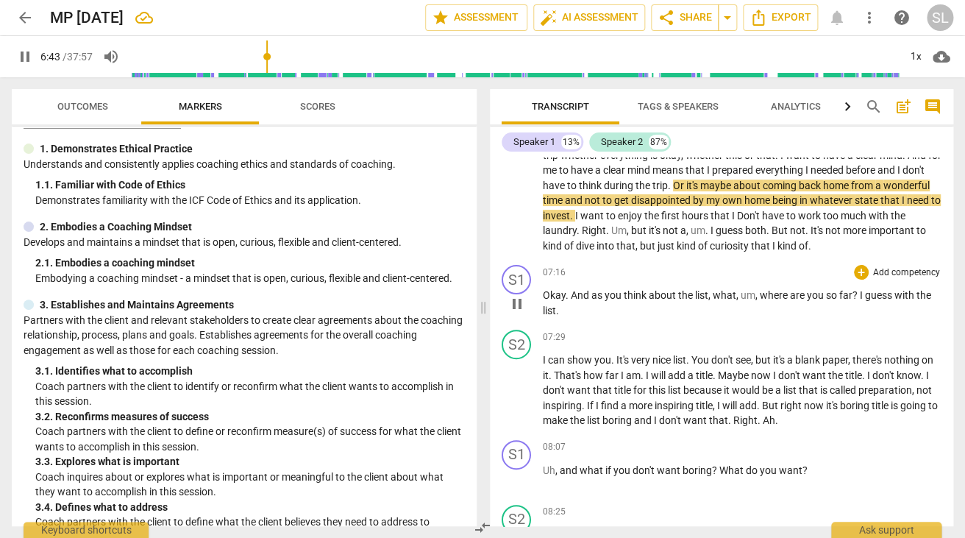
scroll to position [2026, 0]
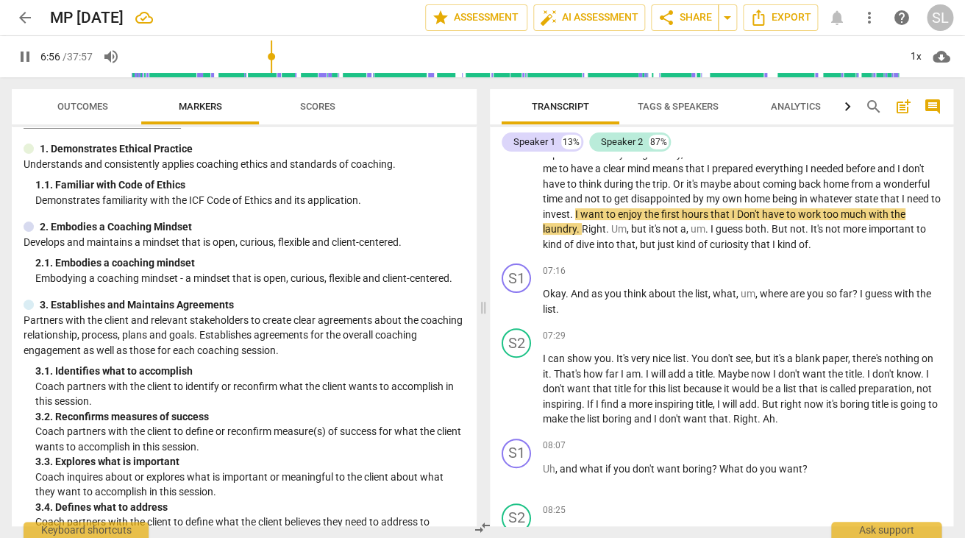
click at [28, 54] on span "pause" at bounding box center [25, 57] width 18 height 18
type input "417"
click at [879, 193] on span "state" at bounding box center [867, 199] width 26 height 12
click at [828, 193] on span "whatever" at bounding box center [832, 199] width 45 height 12
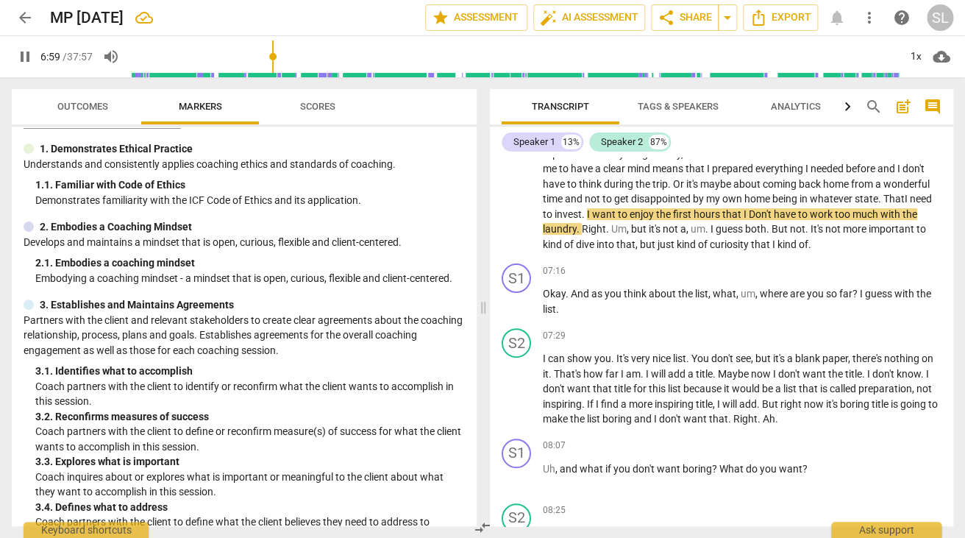
click at [25, 55] on span "pause" at bounding box center [25, 57] width 18 height 18
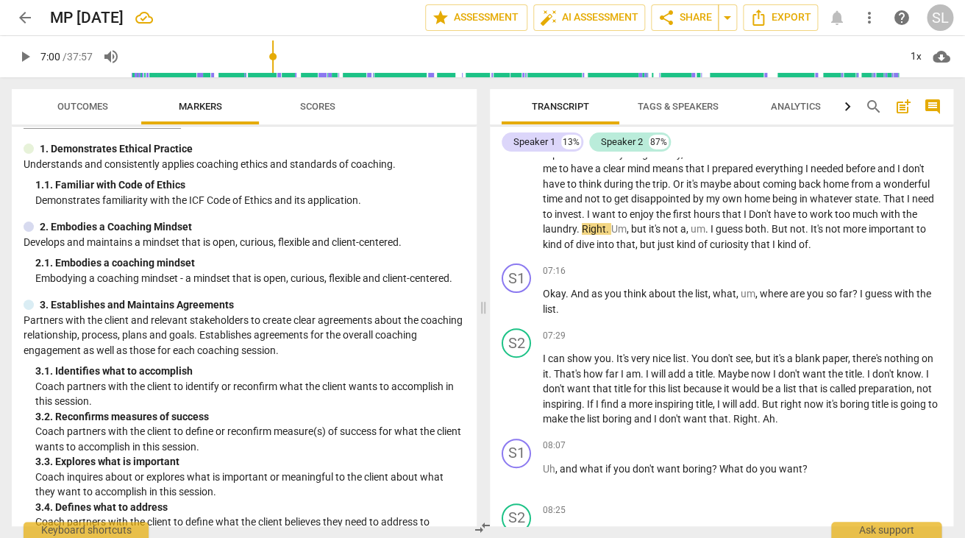
type input "420"
click at [754, 208] on span "Don't" at bounding box center [761, 214] width 25 height 12
click at [24, 57] on span "play_arrow" at bounding box center [25, 57] width 18 height 18
click at [840, 208] on span "too" at bounding box center [843, 214] width 18 height 12
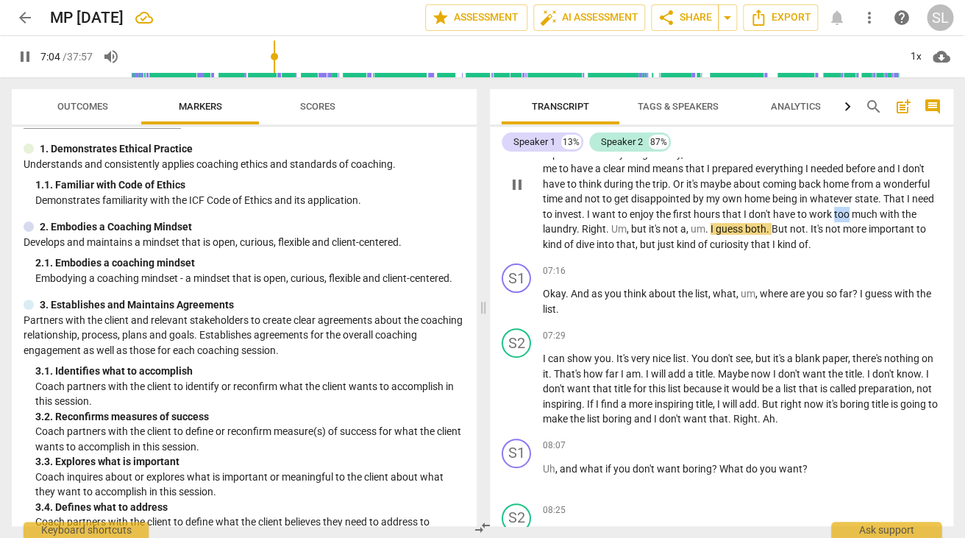
click at [840, 208] on span "too" at bounding box center [843, 214] width 18 height 12
click at [26, 57] on span "pause" at bounding box center [25, 57] width 18 height 18
type input "423"
click at [579, 223] on span "." at bounding box center [579, 229] width 5 height 12
click at [587, 223] on span "Right?" at bounding box center [596, 229] width 29 height 12
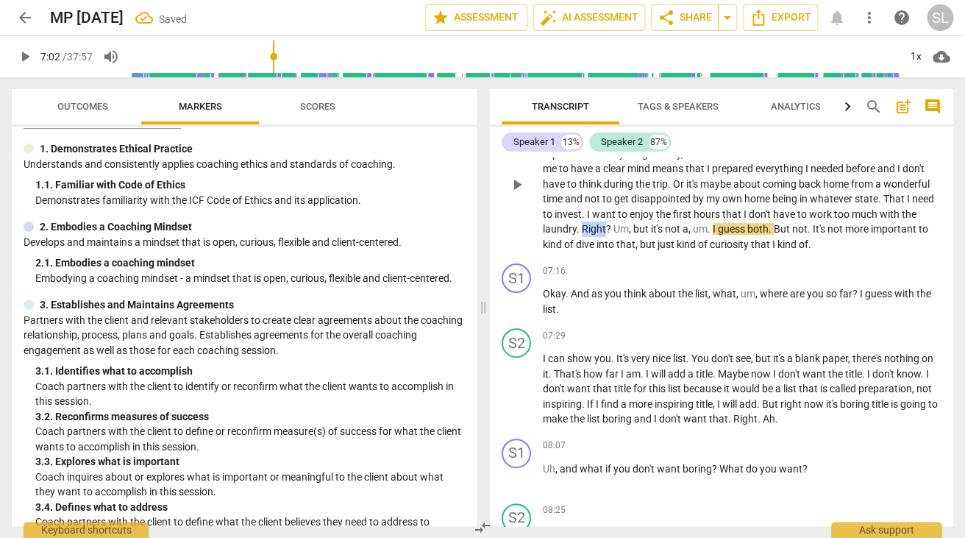
click at [587, 223] on span "Right?" at bounding box center [596, 229] width 29 height 12
click at [588, 223] on span "Right?" at bounding box center [596, 229] width 29 height 12
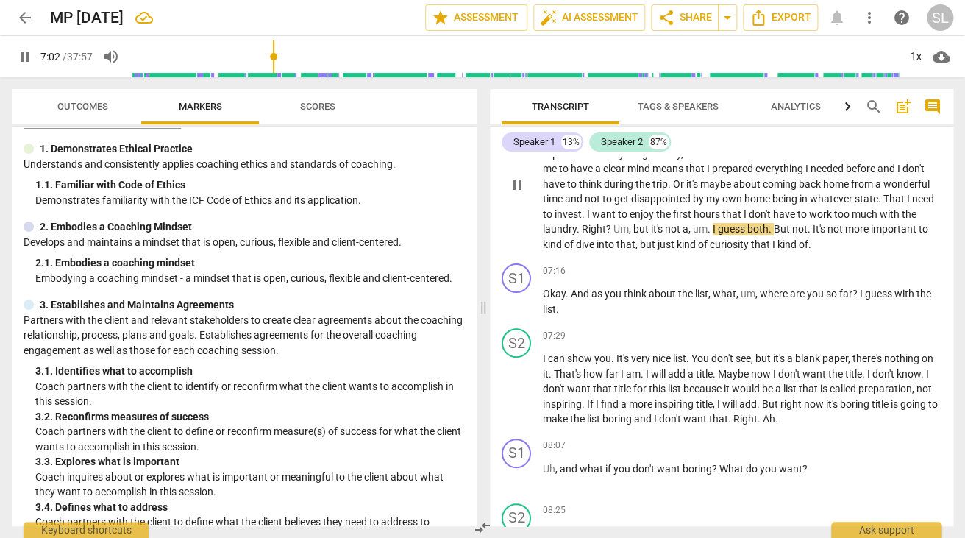
click at [641, 223] on span "but" at bounding box center [642, 229] width 18 height 12
click at [646, 223] on span "but" at bounding box center [642, 229] width 18 height 12
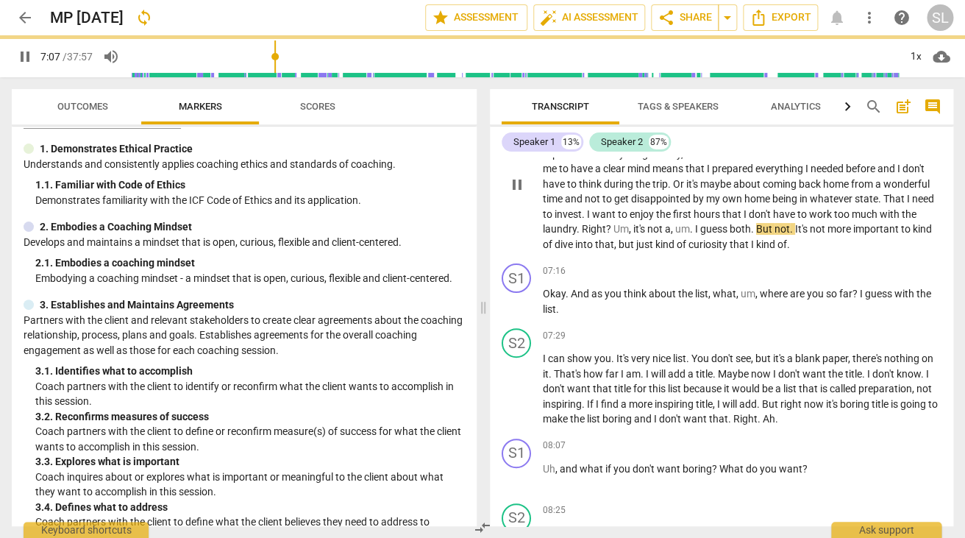
click at [549, 223] on span "laundry." at bounding box center [561, 229] width 37 height 12
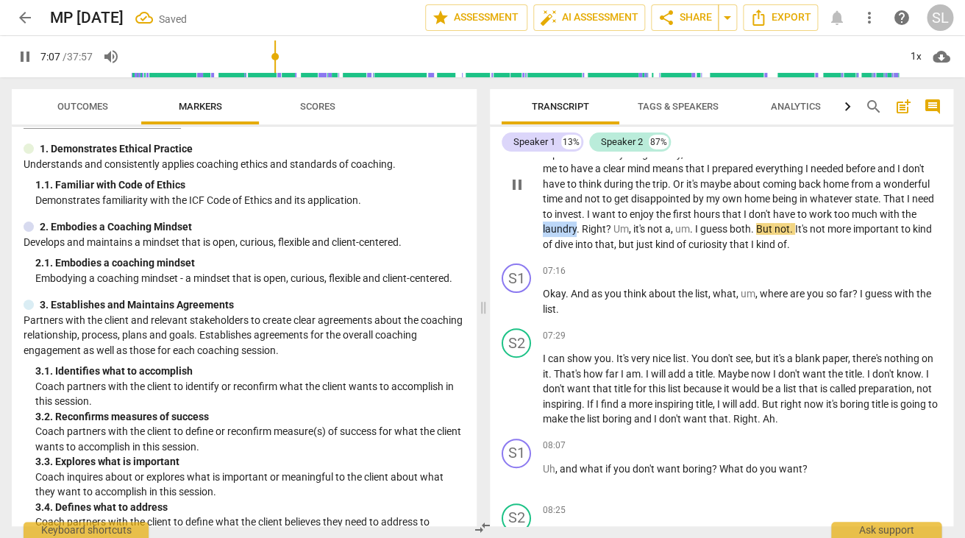
click at [549, 223] on span "laundry." at bounding box center [561, 229] width 37 height 12
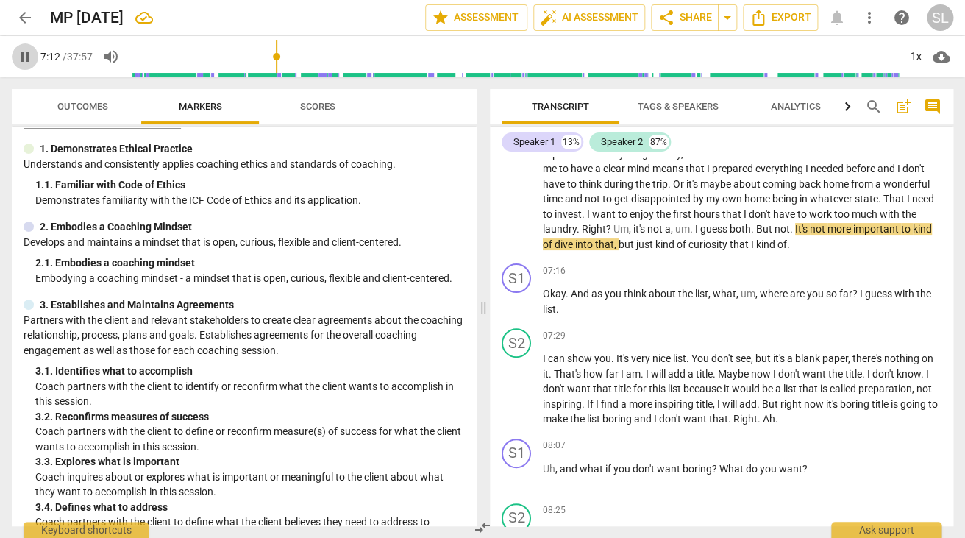
click at [21, 54] on span "pause" at bounding box center [25, 57] width 18 height 18
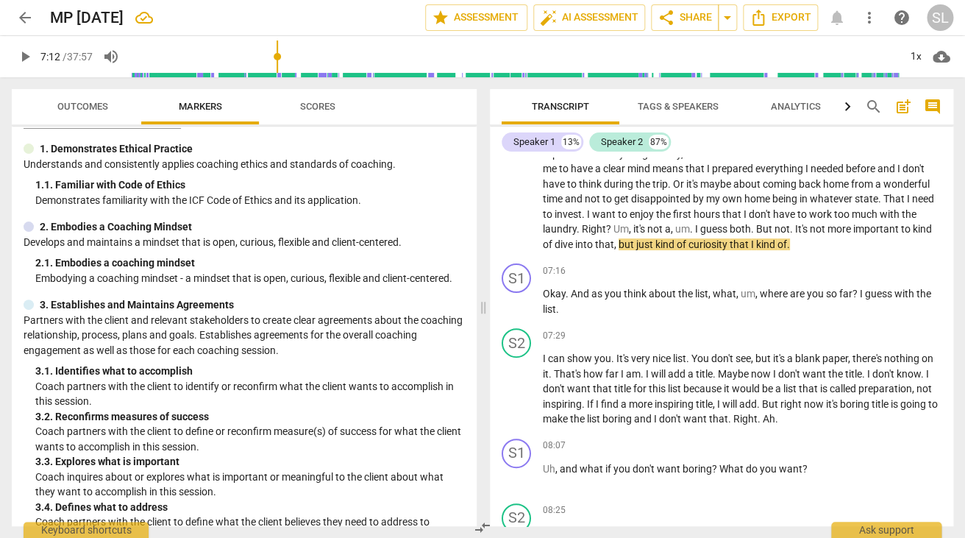
type input "433"
click at [793, 223] on span "." at bounding box center [792, 229] width 5 height 12
click at [712, 223] on span "guess" at bounding box center [714, 229] width 29 height 12
click at [22, 53] on span "pause" at bounding box center [25, 57] width 18 height 18
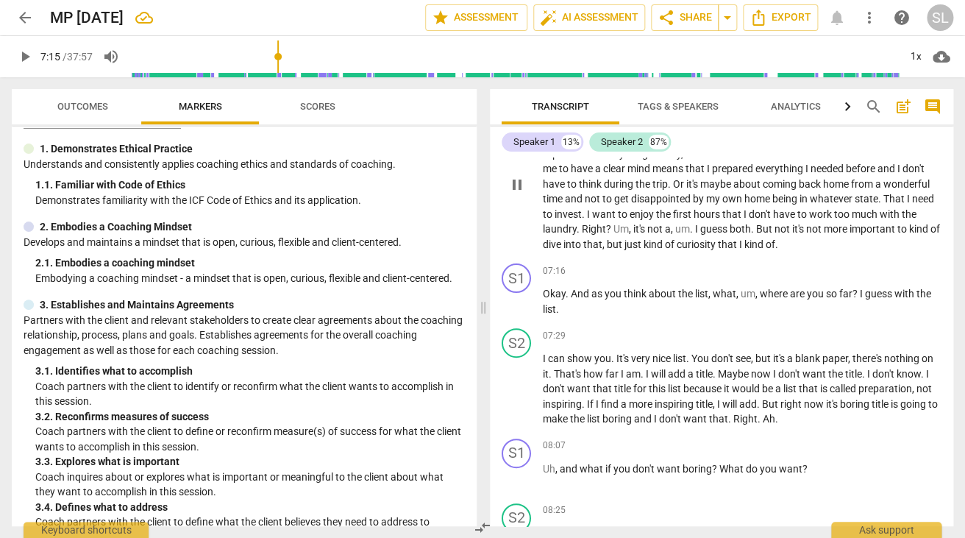
type input "436"
click at [791, 223] on span "not" at bounding box center [783, 229] width 18 height 12
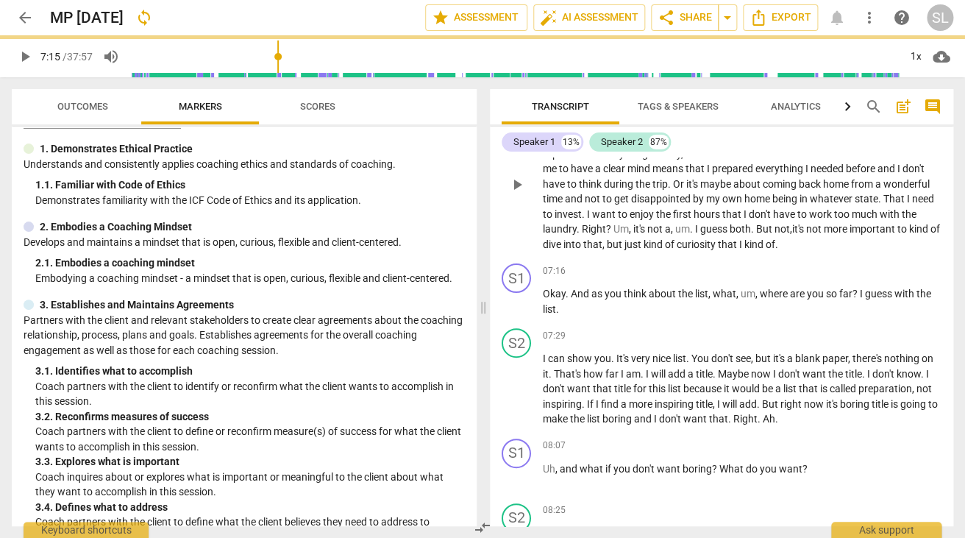
click at [708, 223] on span "guess" at bounding box center [714, 229] width 29 height 12
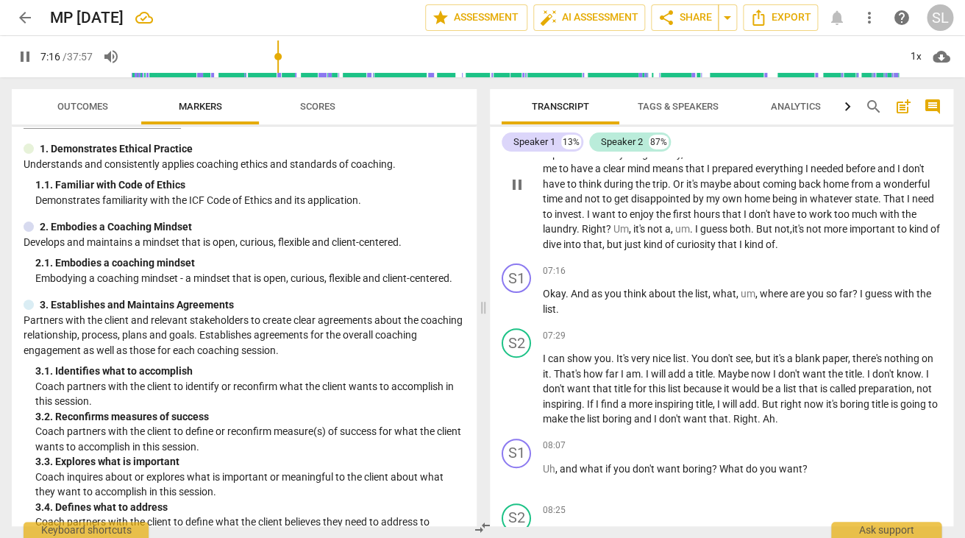
click at [924, 223] on span "kind" at bounding box center [919, 229] width 21 height 12
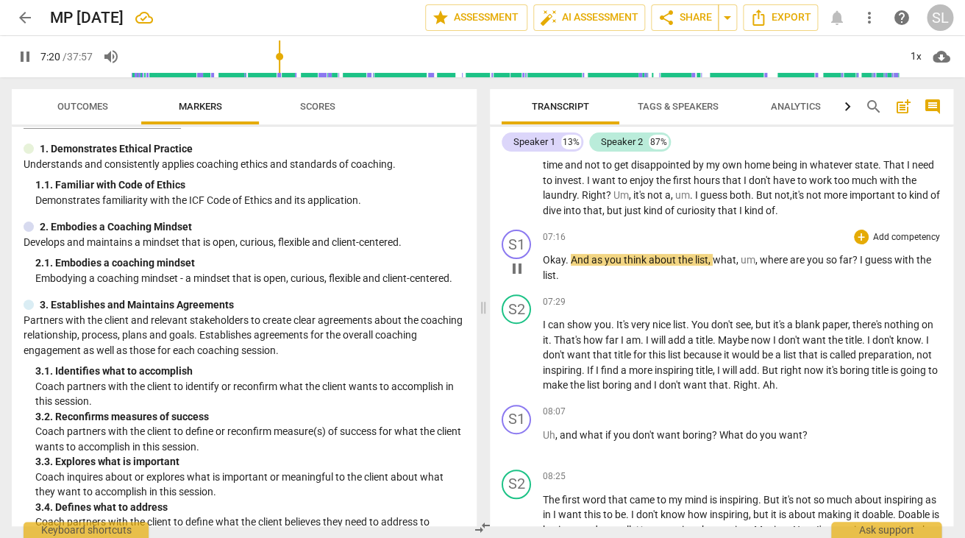
scroll to position [2056, 0]
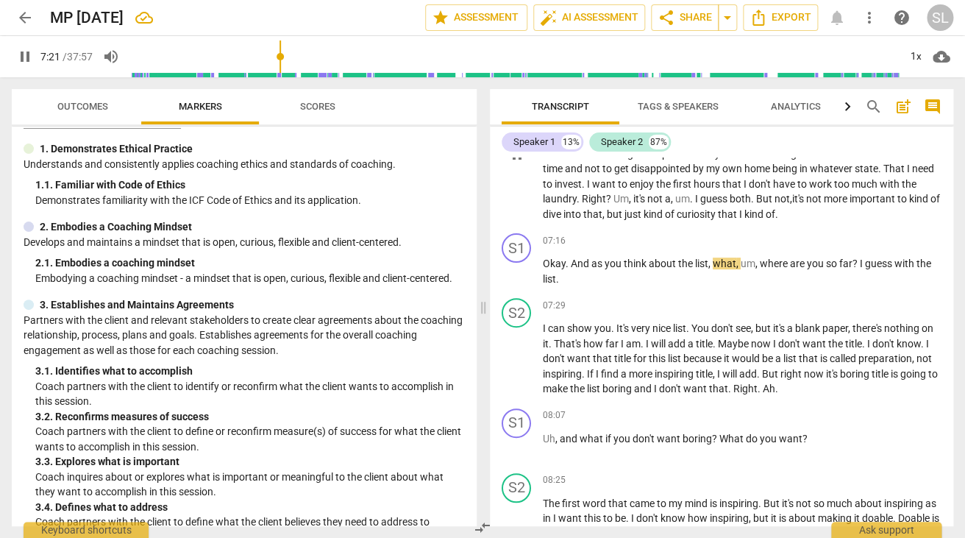
click at [766, 208] on span "kind" at bounding box center [754, 214] width 21 height 12
click at [24, 57] on span "pause" at bounding box center [25, 57] width 18 height 18
click at [646, 208] on span "just" at bounding box center [645, 214] width 19 height 12
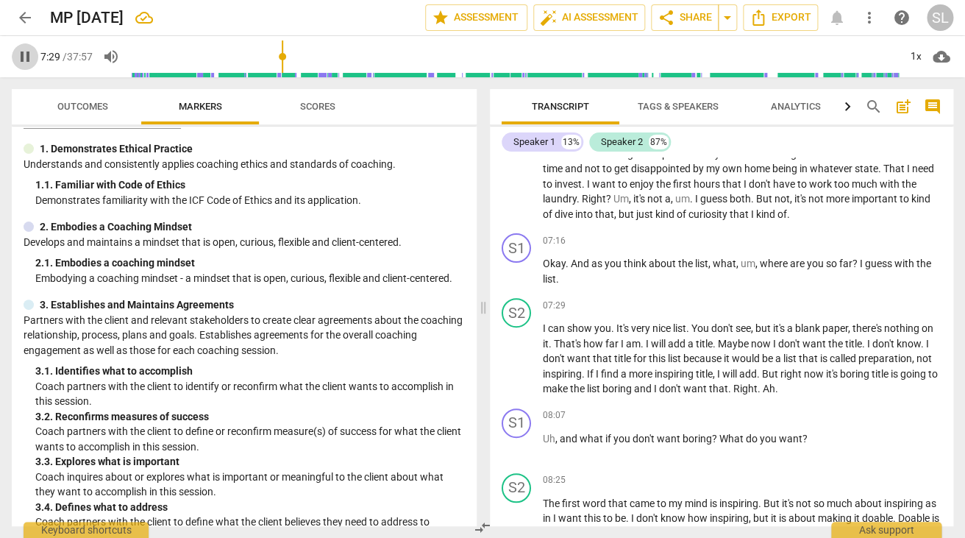
click at [26, 57] on span "pause" at bounding box center [25, 57] width 18 height 18
type input "450"
click at [856, 257] on span "?" at bounding box center [855, 263] width 7 height 12
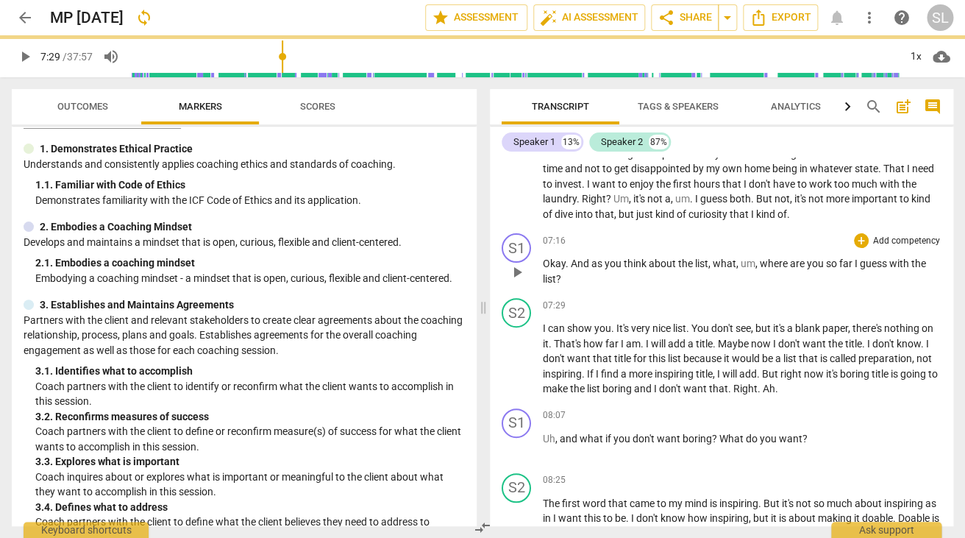
click at [624, 257] on span "think" at bounding box center [636, 263] width 25 height 12
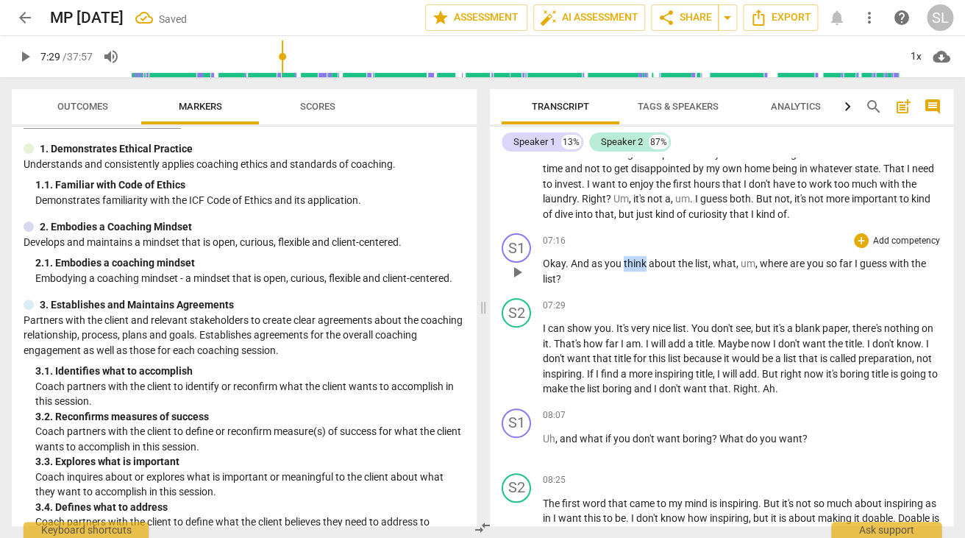
click at [624, 257] on span "think" at bounding box center [636, 263] width 25 height 12
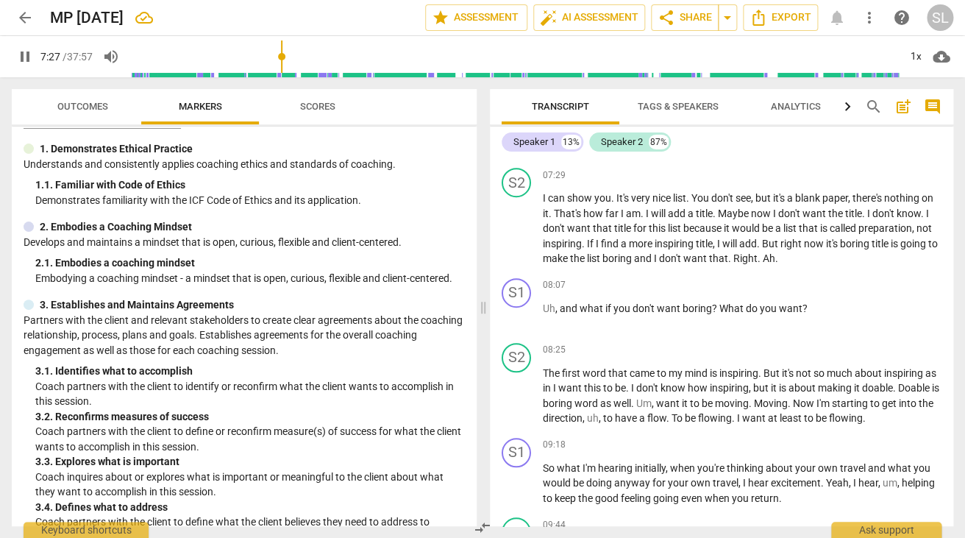
scroll to position [2174, 0]
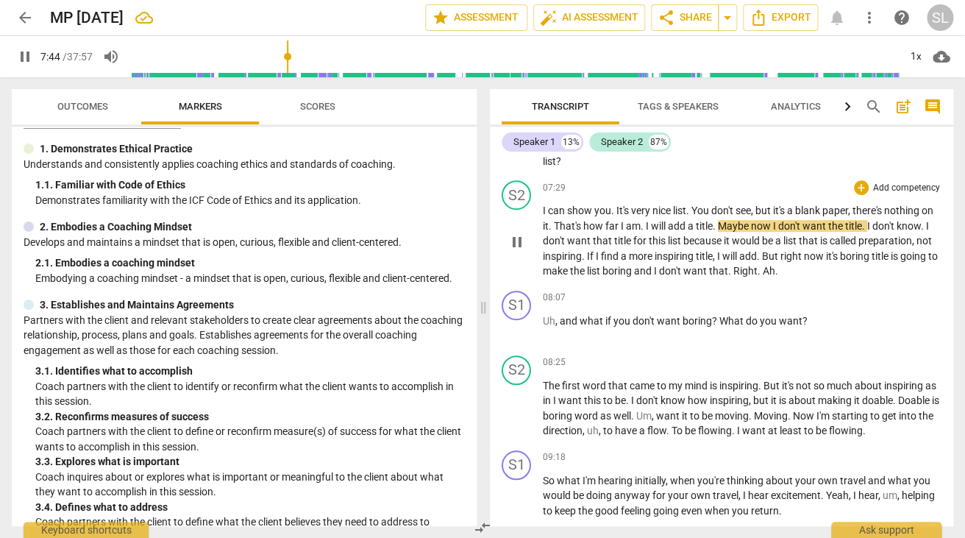
click at [677, 220] on span "add" at bounding box center [678, 226] width 20 height 12
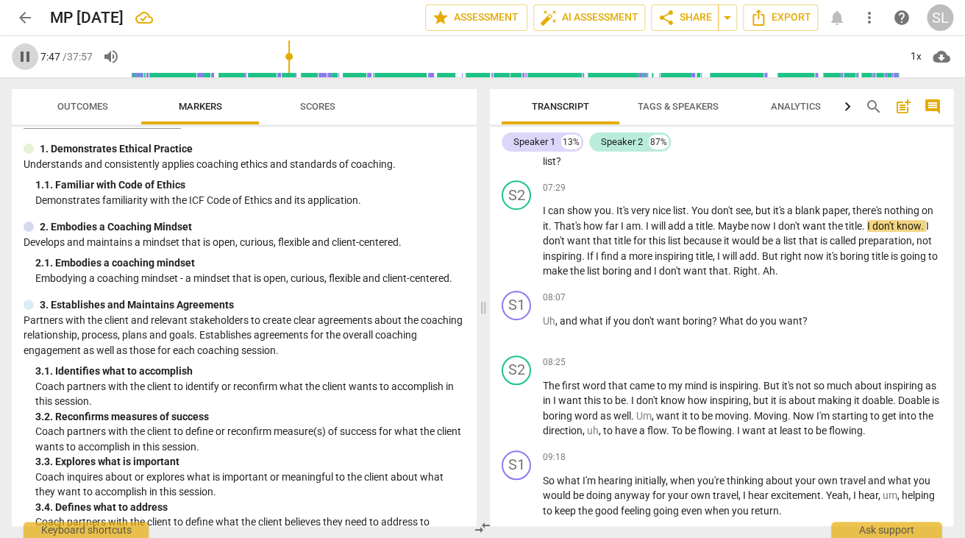
click at [26, 57] on span "pause" at bounding box center [25, 57] width 18 height 18
type input "468"
click at [717, 220] on span "." at bounding box center [715, 226] width 5 height 12
click at [685, 220] on span "add" at bounding box center [678, 226] width 20 height 12
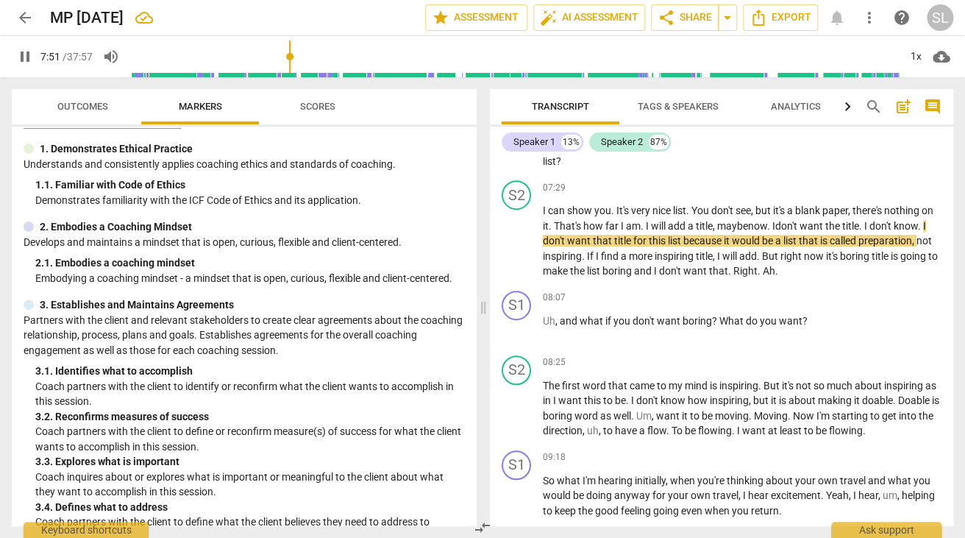
click at [26, 56] on span "pause" at bounding box center [25, 57] width 18 height 18
type input "472"
click at [898, 220] on span "don't" at bounding box center [886, 226] width 24 height 12
click at [849, 220] on span "title" at bounding box center [854, 226] width 17 height 12
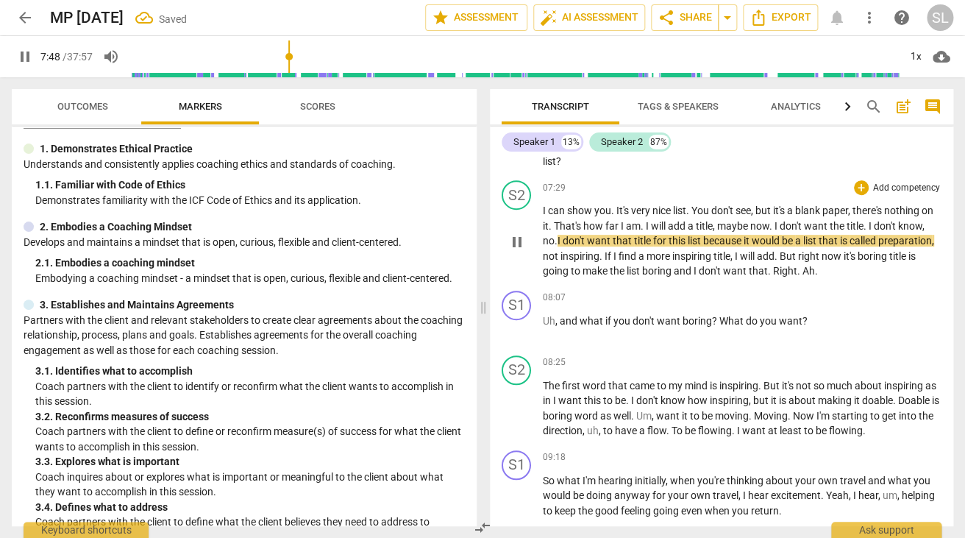
click at [840, 220] on span "the" at bounding box center [837, 226] width 17 height 12
click at [24, 57] on span "pause" at bounding box center [25, 57] width 18 height 18
type input "472"
click at [922, 220] on span "know" at bounding box center [910, 226] width 24 height 12
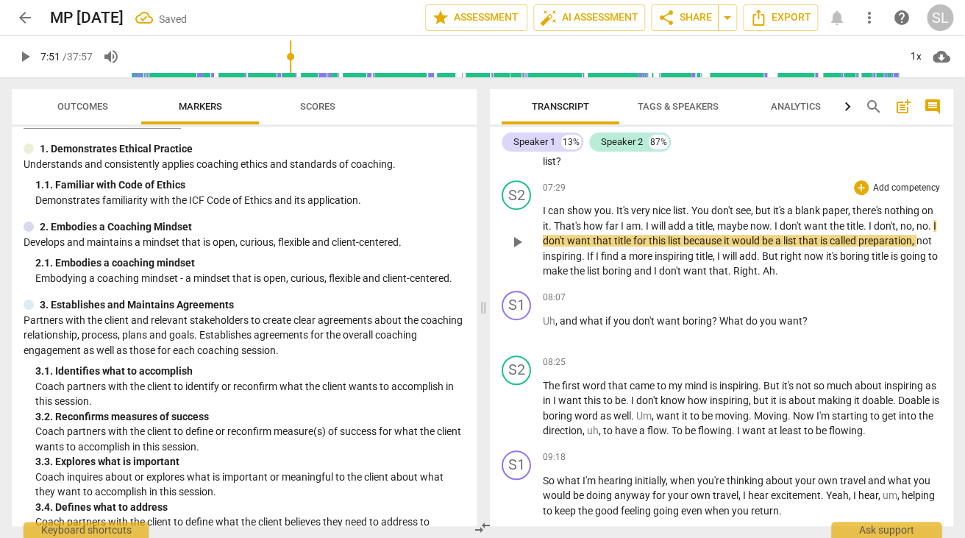
click at [552, 235] on span "don't" at bounding box center [555, 241] width 24 height 12
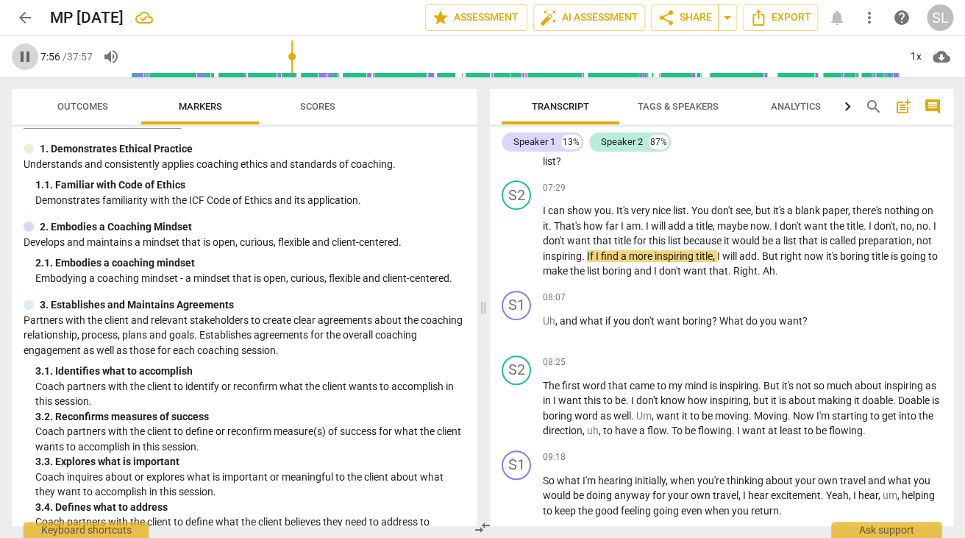
click at [24, 55] on span "pause" at bounding box center [25, 57] width 18 height 18
type input "476"
click at [916, 235] on span "," at bounding box center [914, 241] width 4 height 12
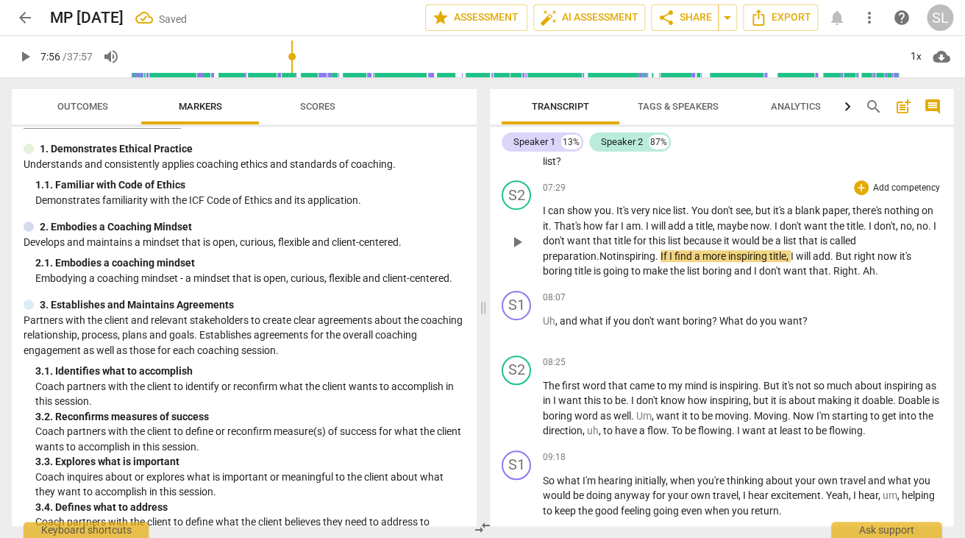
click at [616, 250] on span "inspiring" at bounding box center [635, 256] width 39 height 12
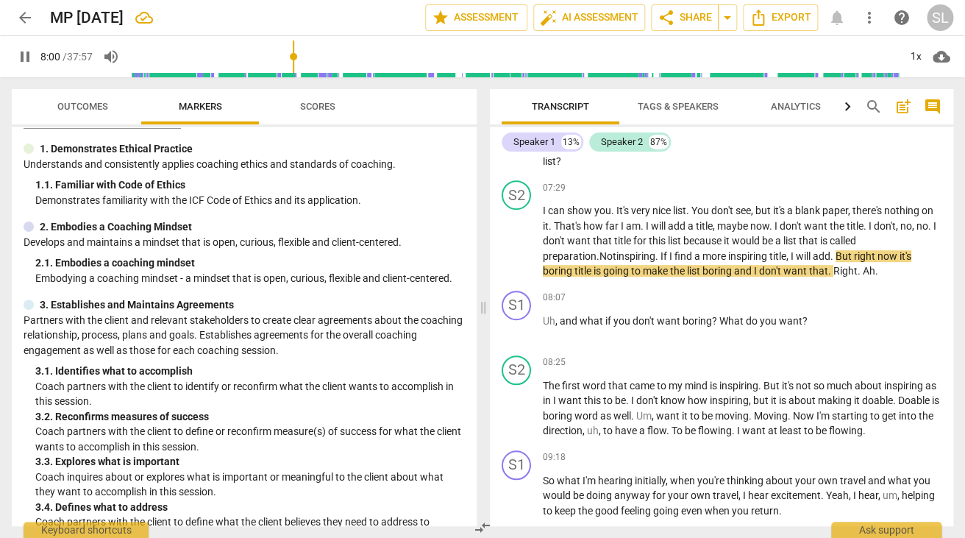
click at [22, 55] on span "pause" at bounding box center [25, 57] width 18 height 18
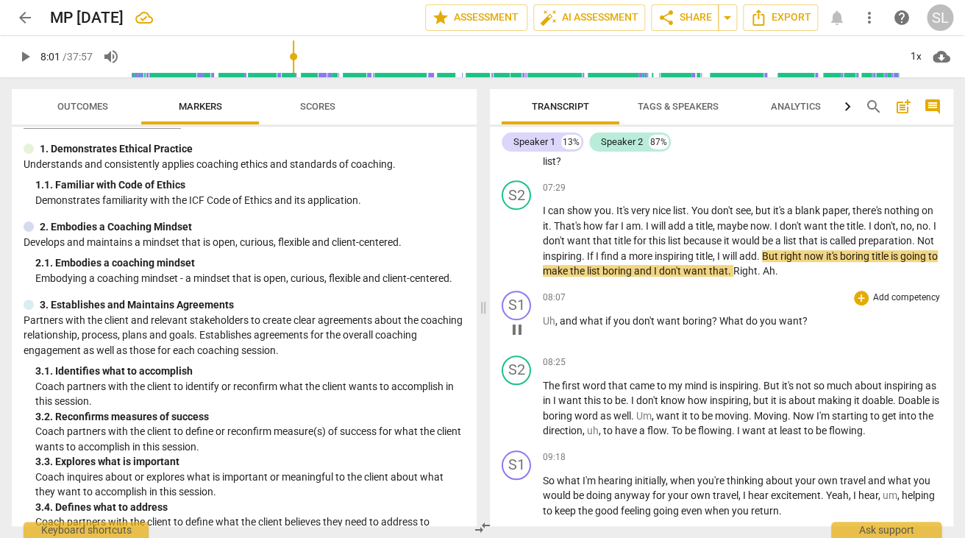
type input "481"
click at [717, 250] on span "," at bounding box center [715, 256] width 4 height 12
click at [749, 250] on span "add" at bounding box center [746, 256] width 18 height 12
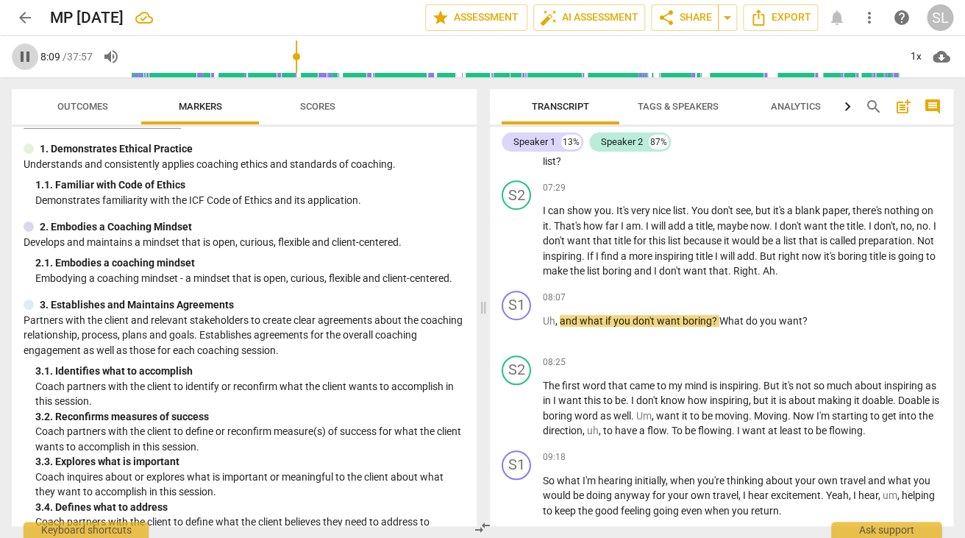
click at [24, 54] on span "pause" at bounding box center [25, 57] width 18 height 18
type input "490"
click at [26, 57] on span "pause" at bounding box center [25, 57] width 18 height 18
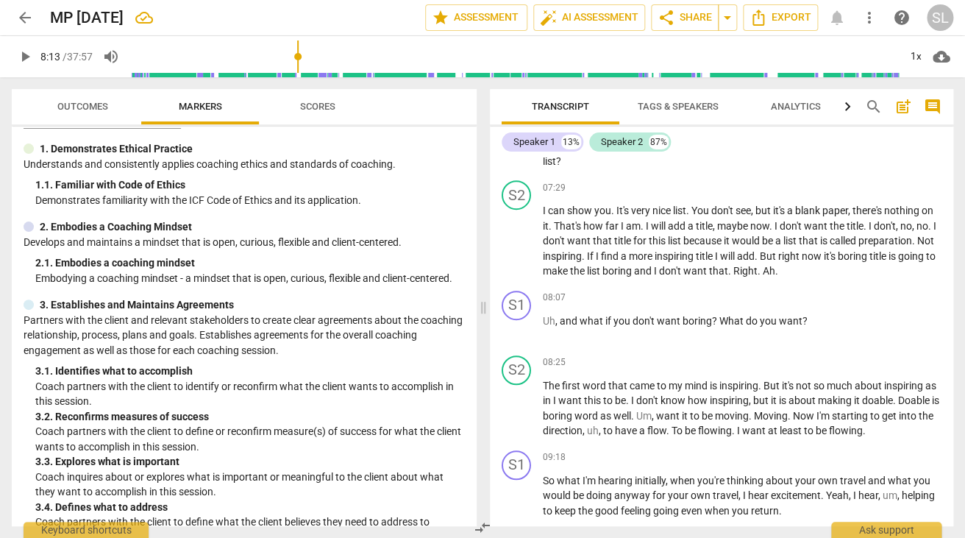
type input "494"
